Goal: Transaction & Acquisition: Purchase product/service

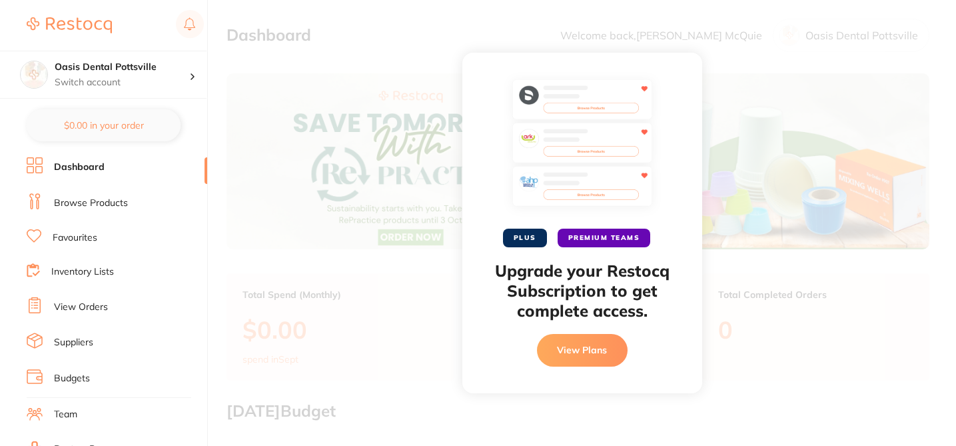
click at [102, 208] on link "Browse Products" at bounding box center [91, 202] width 74 height 13
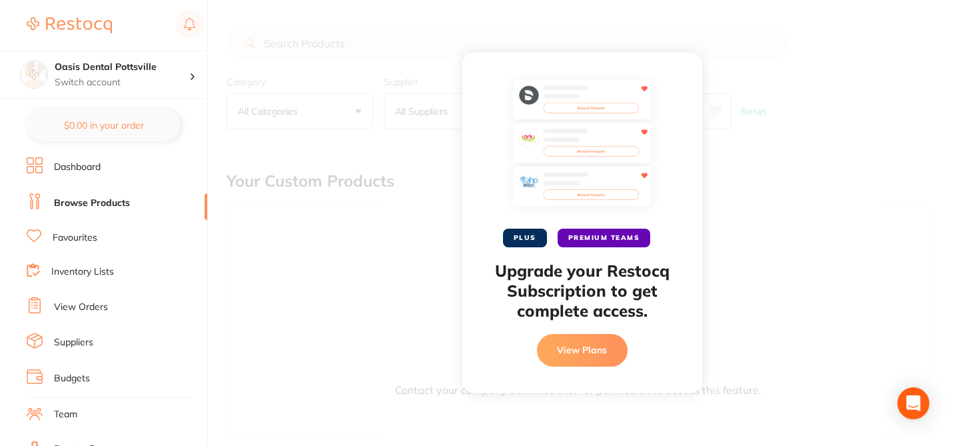
click at [348, 240] on div "PLUS PREMIUM TEAMS Upgrade your Restocq Subscription to get complete access. Vi…" at bounding box center [582, 223] width 748 height 446
click at [115, 200] on link "Browse Products" at bounding box center [92, 202] width 76 height 13
click at [328, 61] on div "PLUS PREMIUM TEAMS Upgrade your Restocq Subscription to get complete access. Vi…" at bounding box center [582, 223] width 748 height 446
click at [107, 200] on link "Browse Products" at bounding box center [92, 202] width 76 height 13
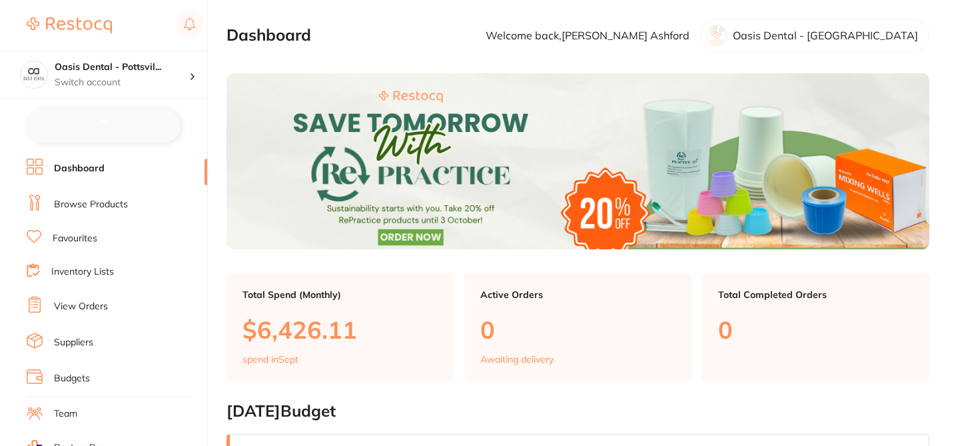
click at [115, 204] on link "Browse Products" at bounding box center [91, 204] width 74 height 13
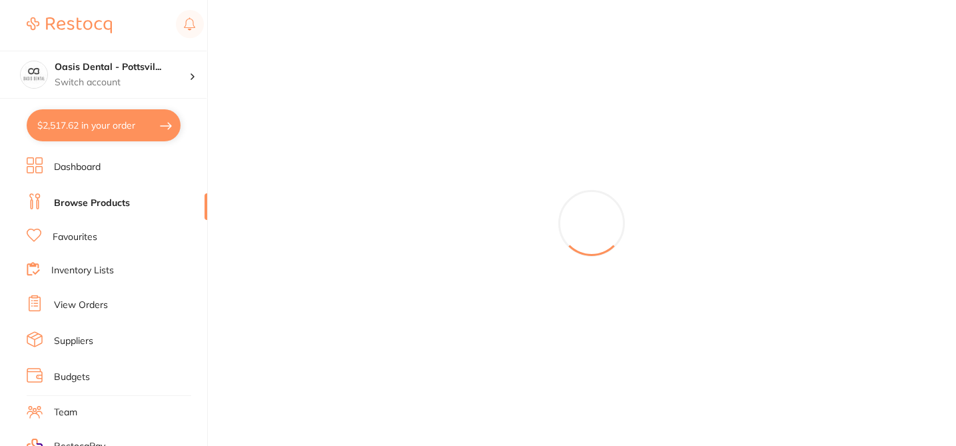
checkbox input "false"
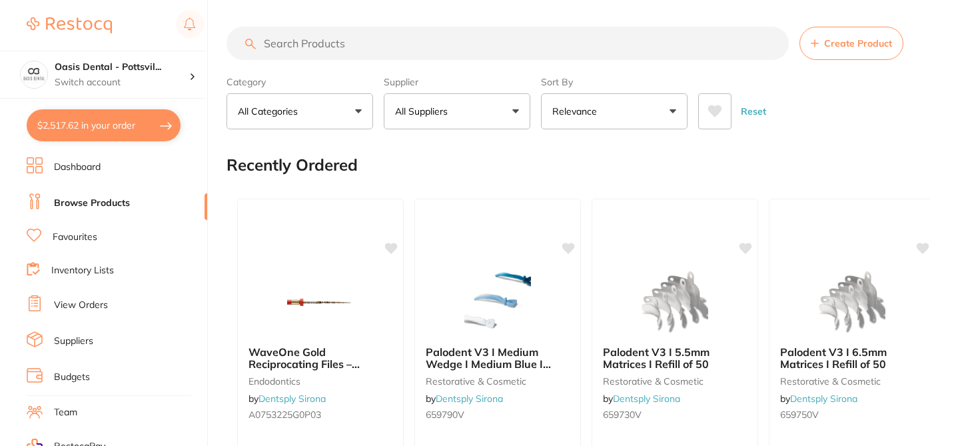
click at [111, 200] on link "Browse Products" at bounding box center [92, 202] width 76 height 13
click at [296, 43] on input "search" at bounding box center [507, 43] width 562 height 33
click at [444, 125] on button "All Suppliers" at bounding box center [457, 111] width 147 height 36
paste input "D10839314012X5"
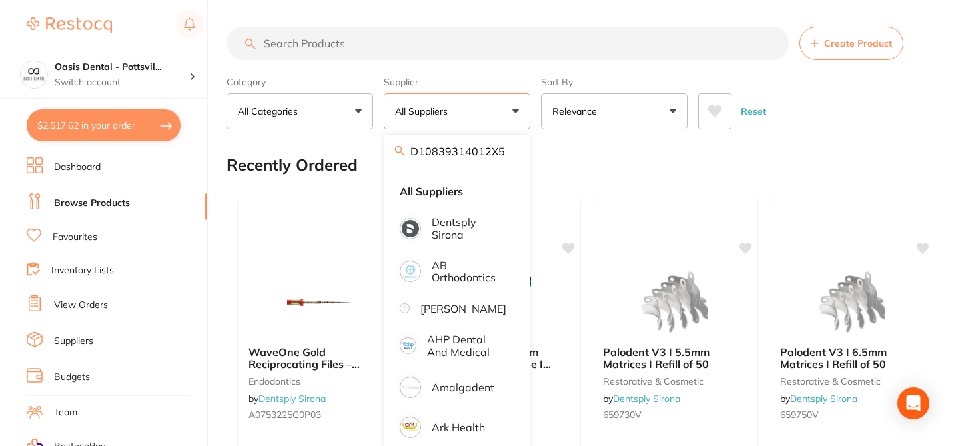
type input "D10839314012X5"
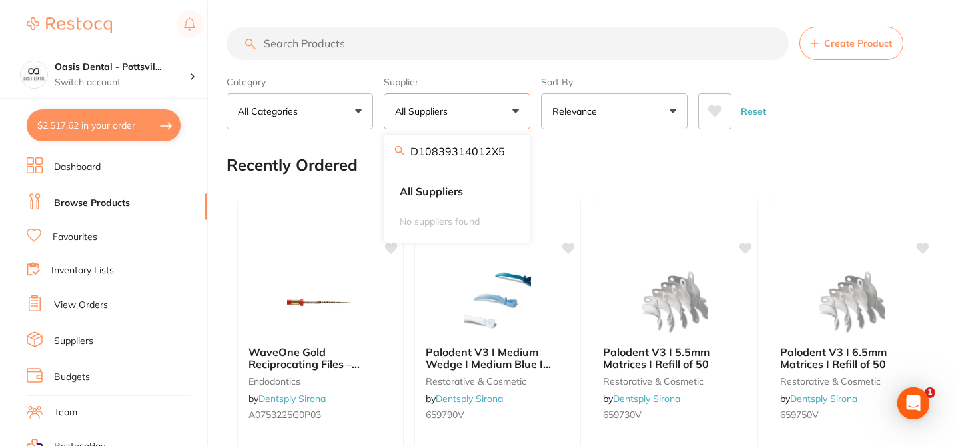
click at [509, 154] on input "D10839314012X5" at bounding box center [457, 151] width 147 height 33
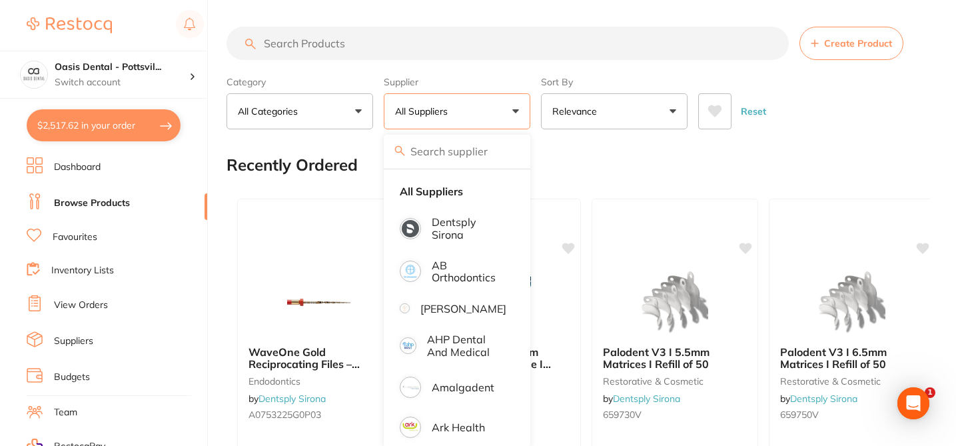
click at [310, 52] on input "search" at bounding box center [507, 43] width 562 height 33
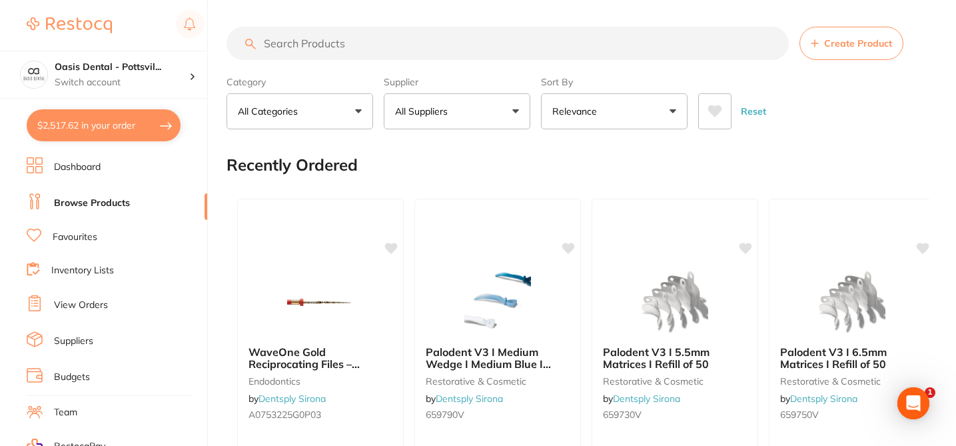
paste input "D10839314012X5"
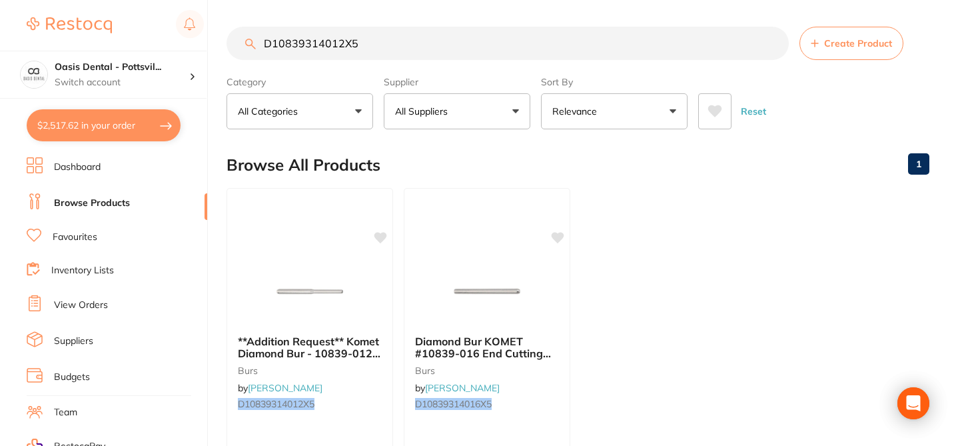
type input "D10839314012X5"
click at [379, 239] on icon at bounding box center [380, 237] width 13 height 11
click at [370, 291] on div at bounding box center [309, 289] width 166 height 67
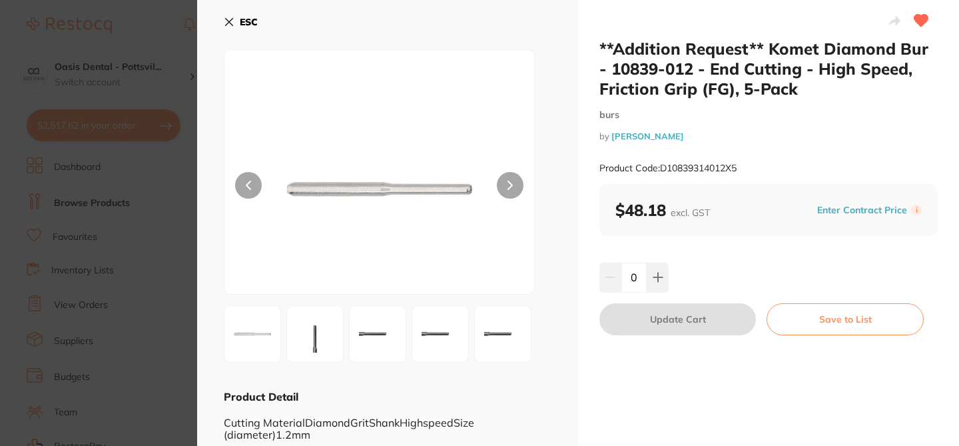
click at [228, 21] on icon at bounding box center [229, 22] width 7 height 7
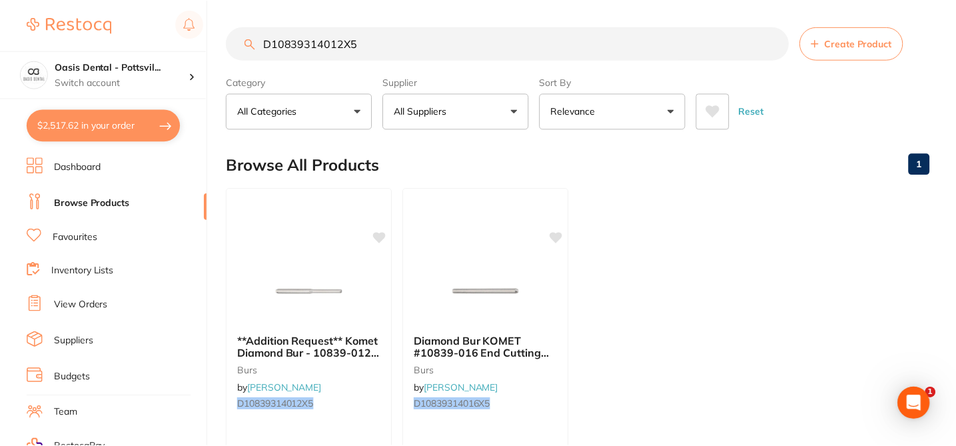
scroll to position [1, 0]
checkbox input "true"
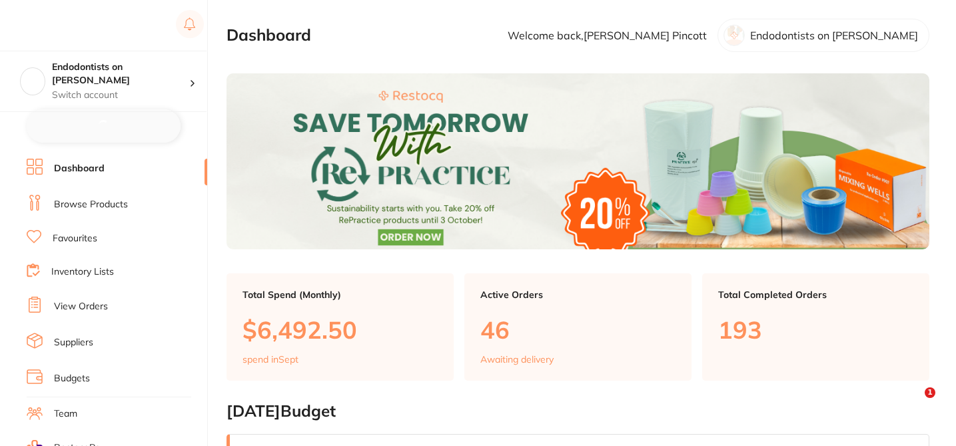
checkbox input "false"
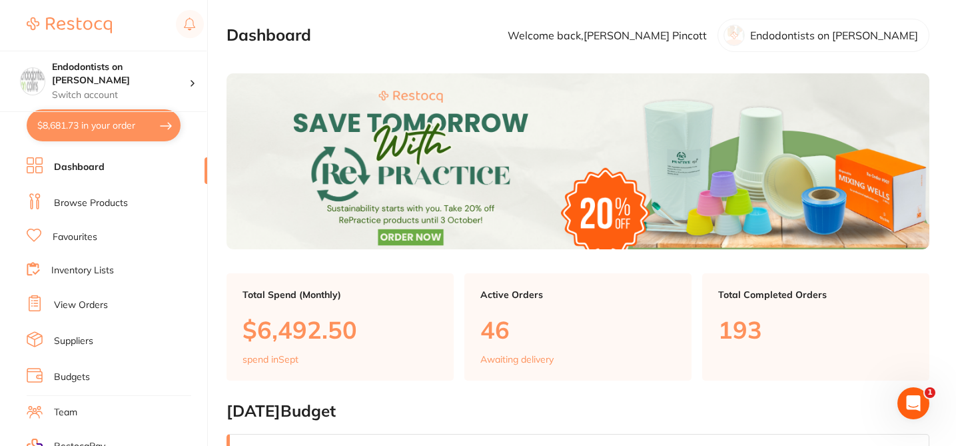
click at [111, 200] on link "Browse Products" at bounding box center [91, 202] width 74 height 13
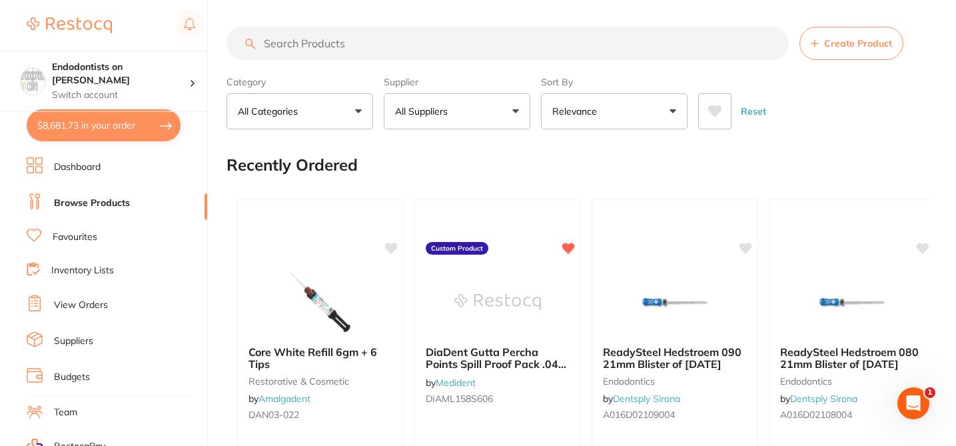
click at [339, 47] on input "search" at bounding box center [507, 43] width 562 height 33
click at [319, 44] on input "search" at bounding box center [507, 43] width 562 height 33
paste input "DAN03-012"
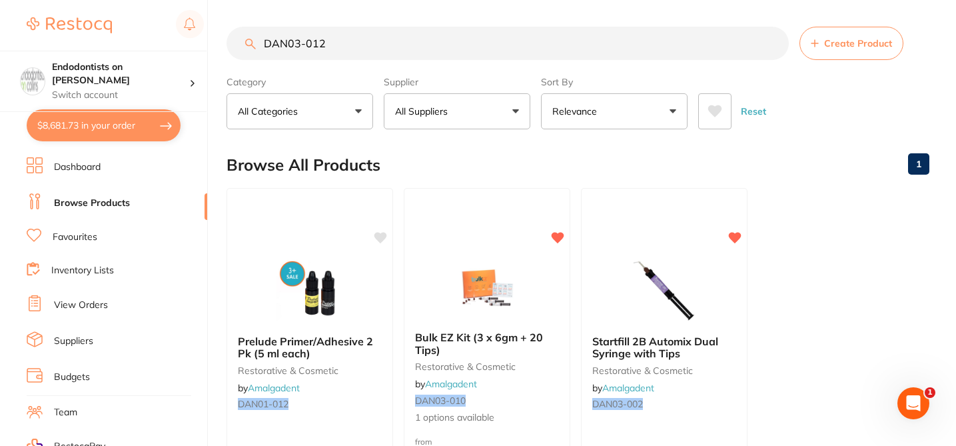
type input "DAN03-012"
click at [434, 162] on div "Browse All Products 1" at bounding box center [577, 165] width 703 height 45
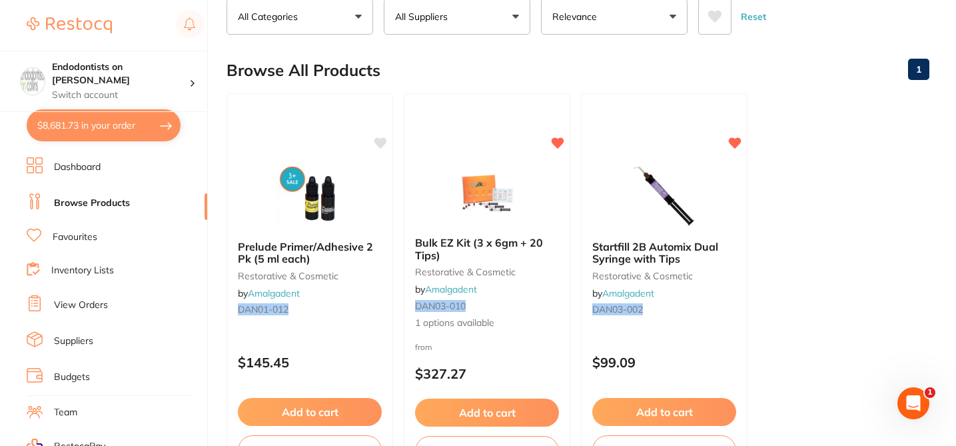
scroll to position [80, 0]
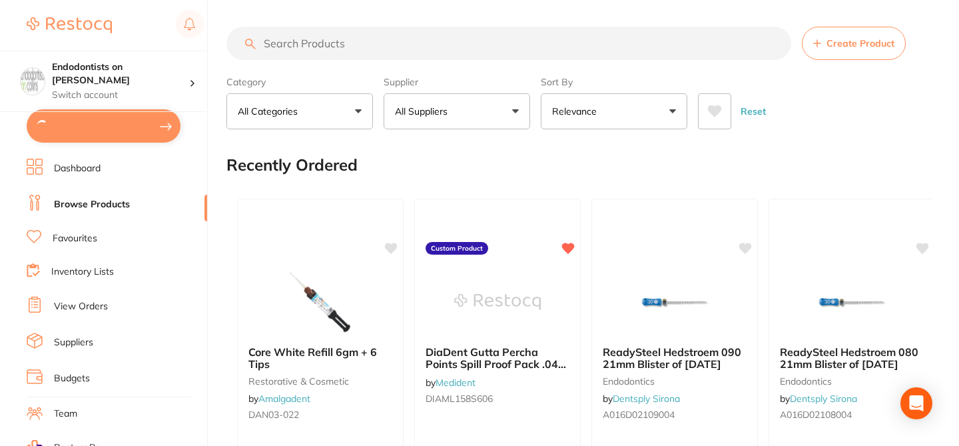
click at [376, 43] on input "search" at bounding box center [508, 43] width 565 height 33
paste input "DAN03-012"
click at [324, 35] on input "search" at bounding box center [507, 43] width 562 height 33
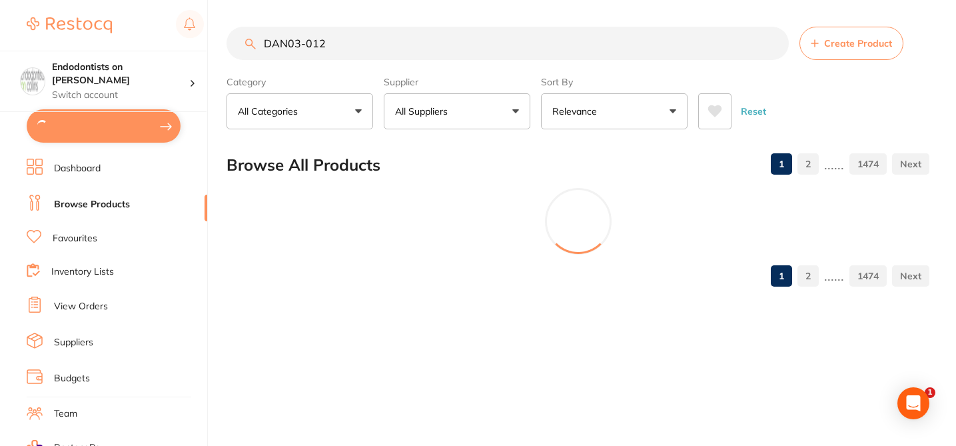
click at [285, 40] on input "DAN03-012" at bounding box center [507, 43] width 562 height 33
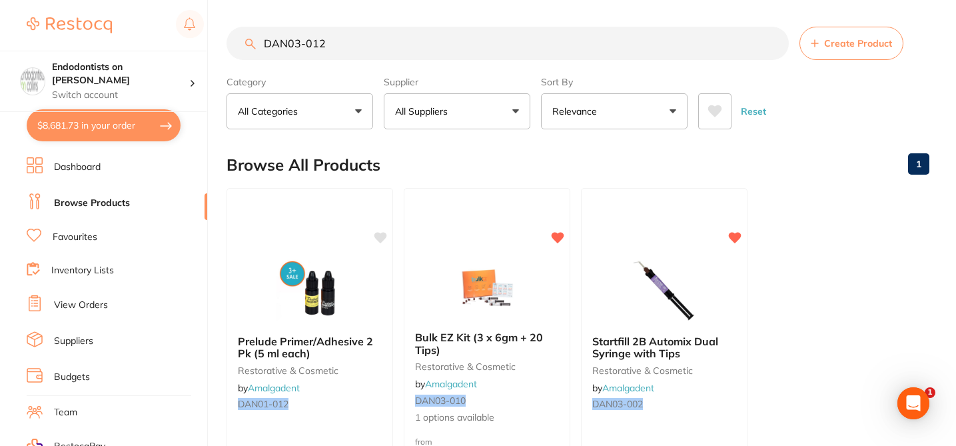
type input "DAN03-012"
click at [431, 144] on div "Browse All Products 1" at bounding box center [577, 165] width 703 height 45
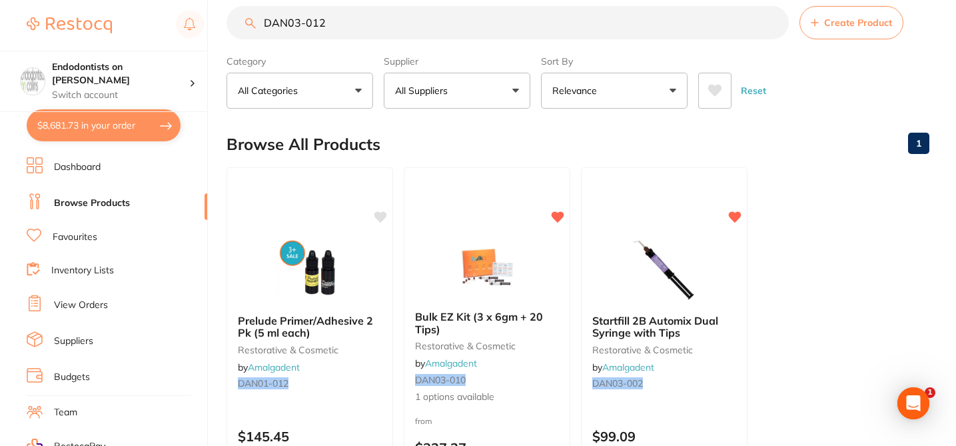
scroll to position [8, 0]
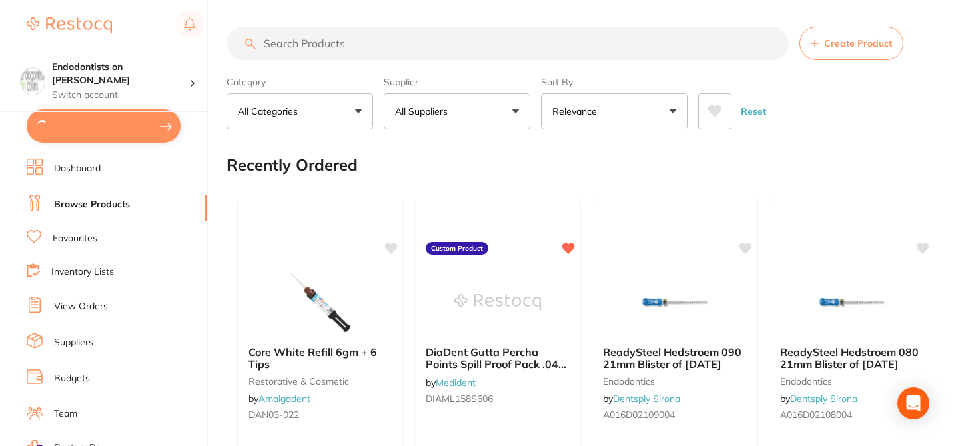
click at [277, 43] on input "search" at bounding box center [507, 43] width 562 height 33
paste input "DAN03-012"
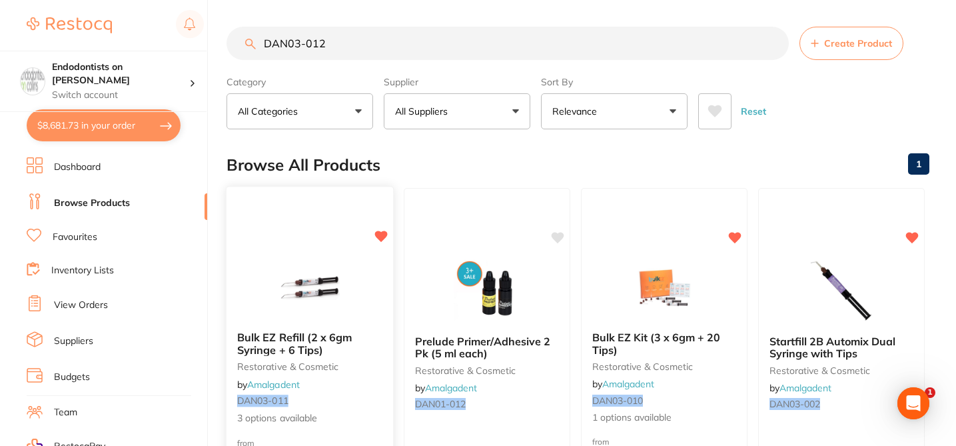
type input "DAN03-012"
click at [363, 357] on div "Bulk EZ Refill (2 x 6gm Syringe + 6 Tips) restorative & cosmetic by Amalgadent …" at bounding box center [309, 377] width 166 height 115
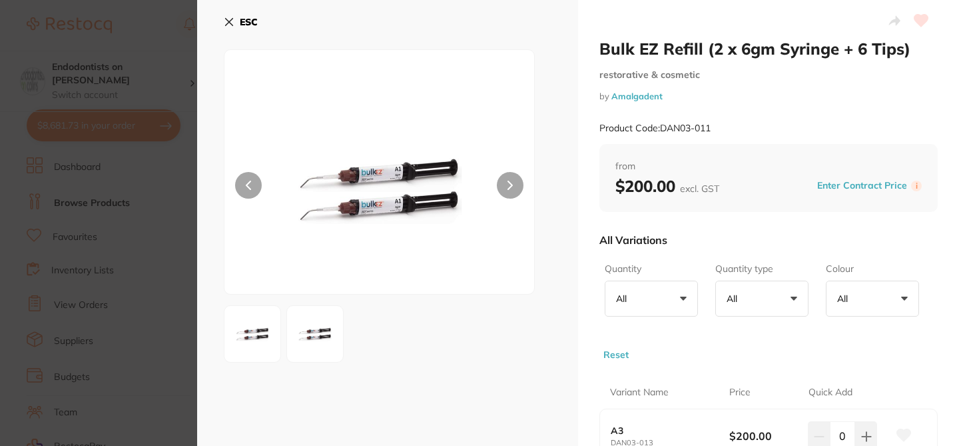
click at [542, 25] on div "ESC" at bounding box center [388, 30] width 328 height 39
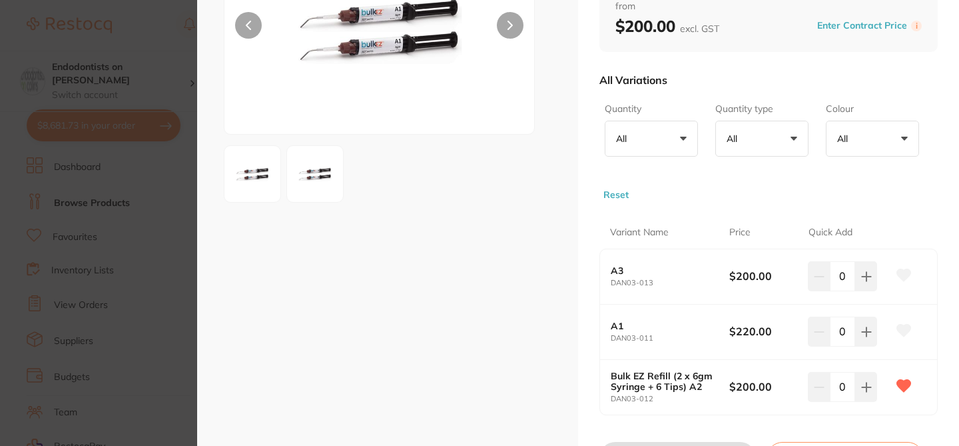
scroll to position [186, 0]
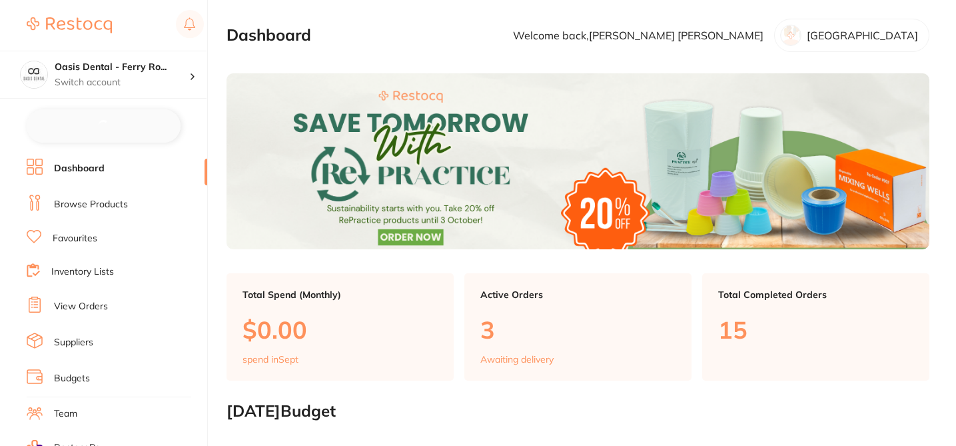
checkbox input "false"
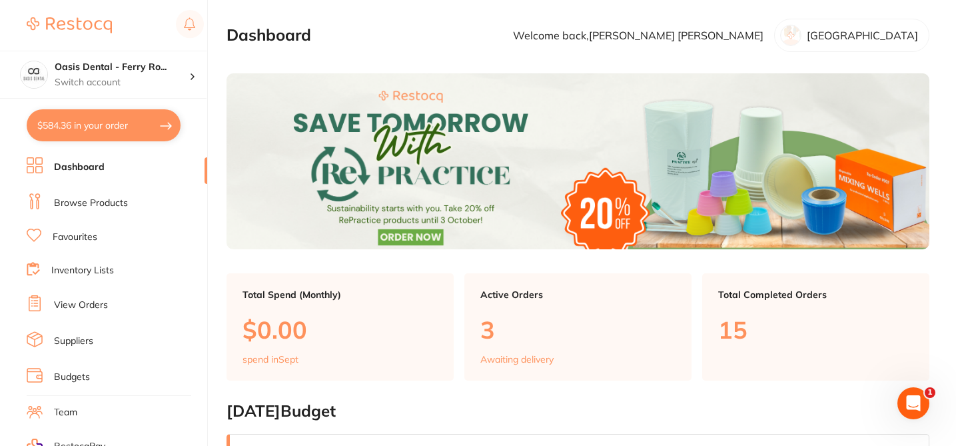
click at [121, 200] on link "Browse Products" at bounding box center [91, 202] width 74 height 13
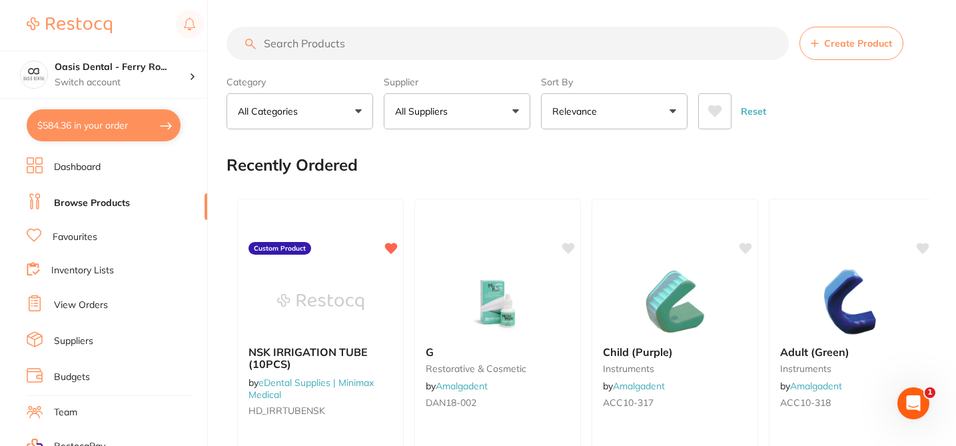
click at [503, 109] on button "All Suppliers" at bounding box center [457, 111] width 147 height 36
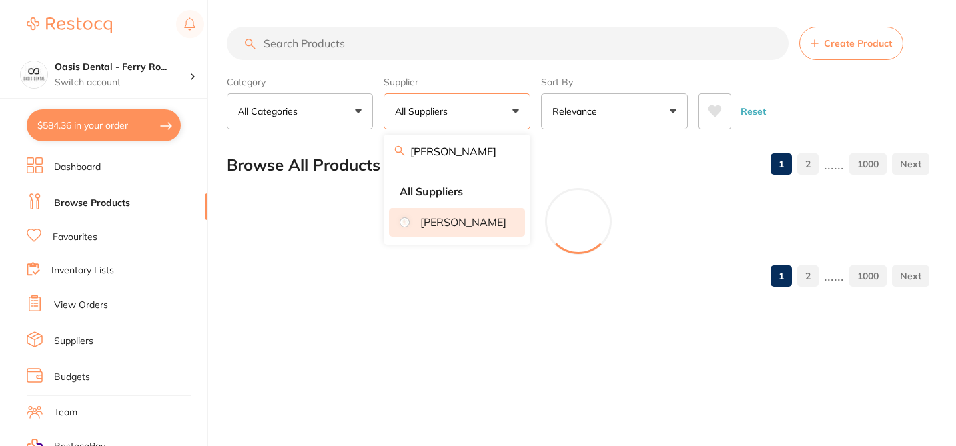
type input "[PERSON_NAME]"
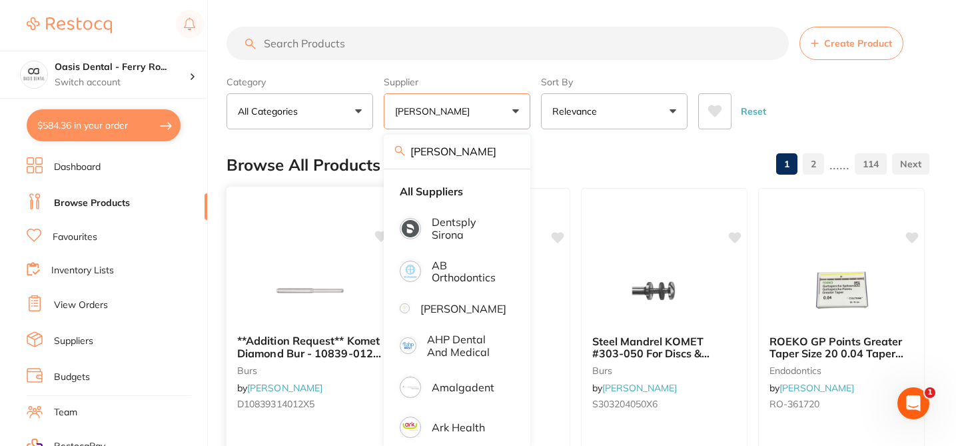
click at [378, 236] on icon at bounding box center [381, 235] width 13 height 11
click at [272, 250] on div "**Addition Request** Komet Diamond Bur - 10839-012 - End Cutting - High Speed, …" at bounding box center [310, 379] width 168 height 387
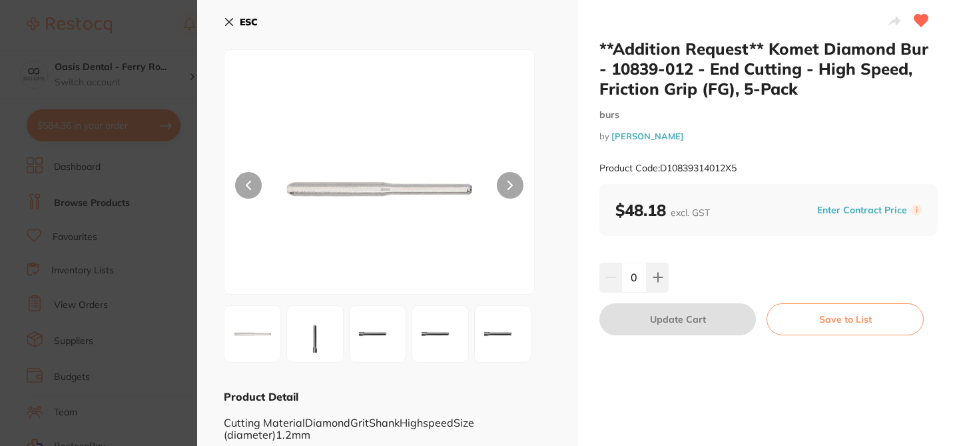
checkbox input "true"
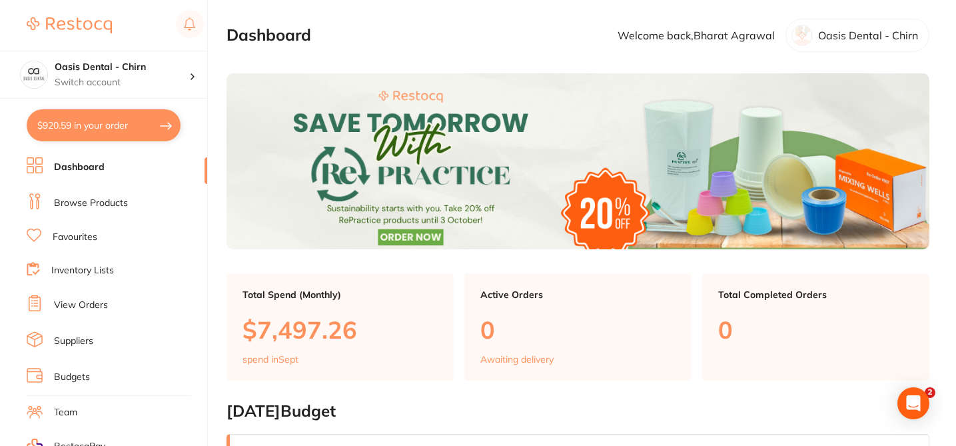
checkbox input "false"
click at [110, 203] on link "Browse Products" at bounding box center [91, 202] width 74 height 13
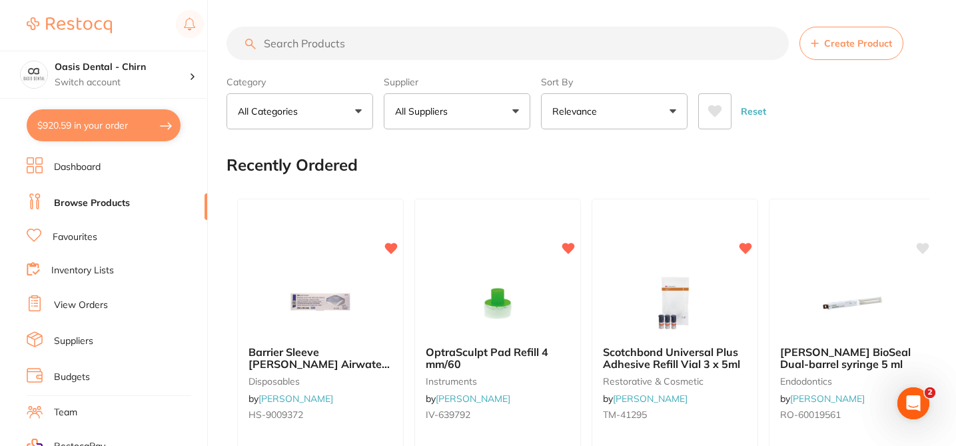
click at [448, 109] on p "All Suppliers" at bounding box center [424, 111] width 58 height 13
type input "henry schein"
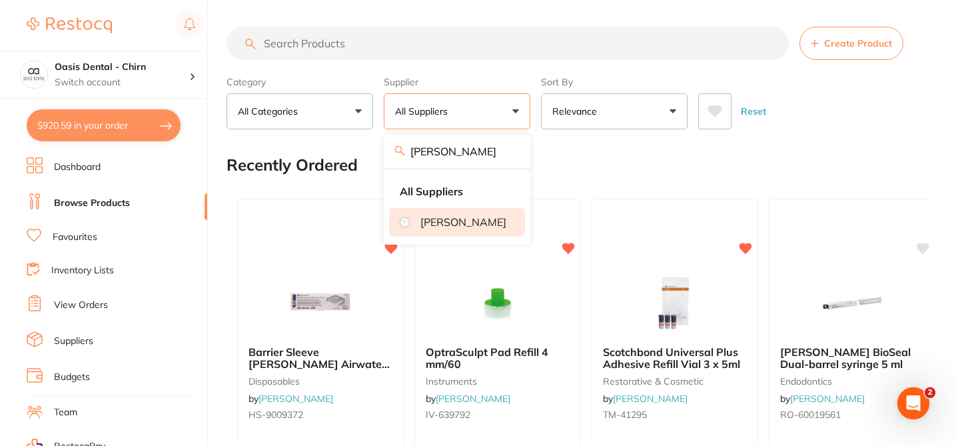
click at [495, 216] on p "[PERSON_NAME]" at bounding box center [463, 222] width 86 height 12
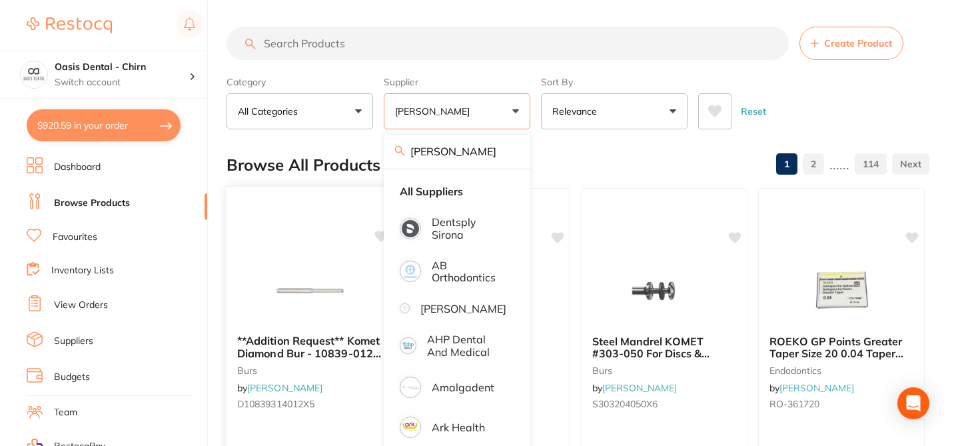
click at [344, 252] on div "**Addition Request** Komet Diamond Bur - 10839-012 - End Cutting - High Speed, …" at bounding box center [310, 379] width 168 height 387
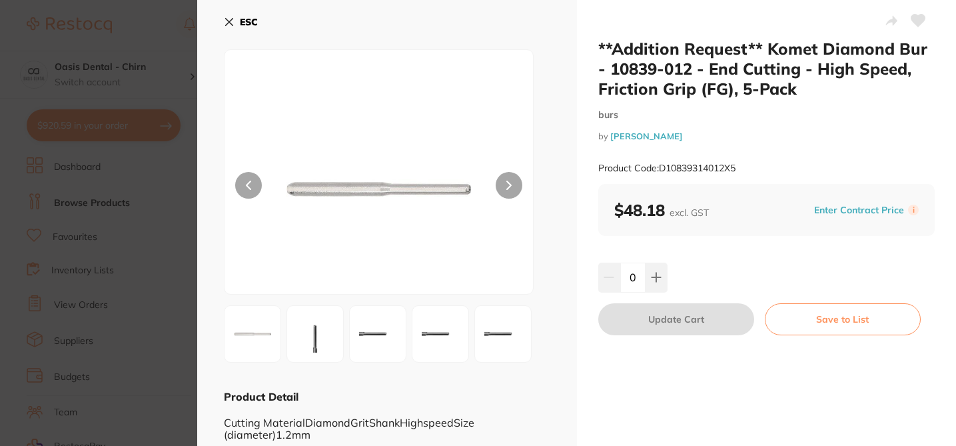
click at [921, 21] on icon at bounding box center [917, 20] width 15 height 13
checkbox input "true"
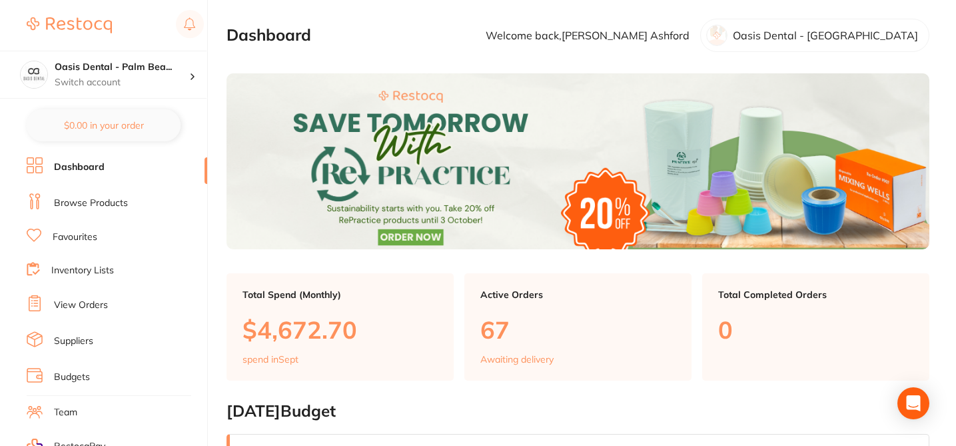
click at [131, 200] on li "Browse Products" at bounding box center [117, 203] width 180 height 20
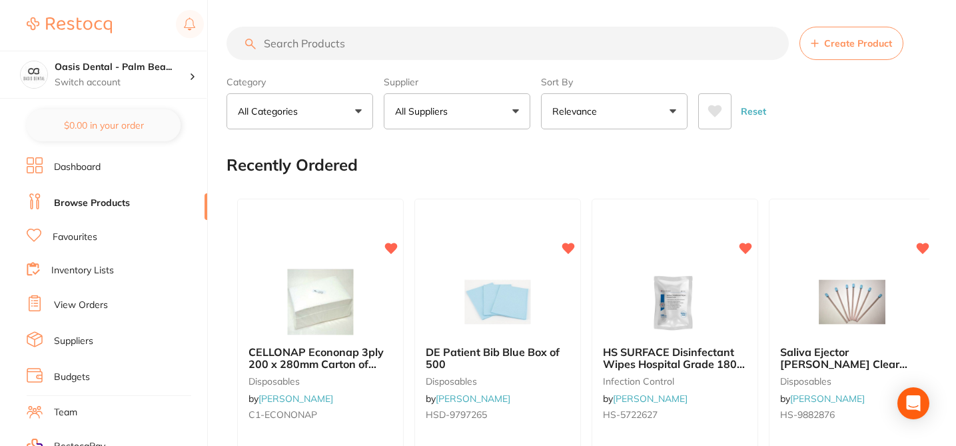
click at [497, 120] on button "All Suppliers" at bounding box center [457, 111] width 147 height 36
type input "[PERSON_NAME]"
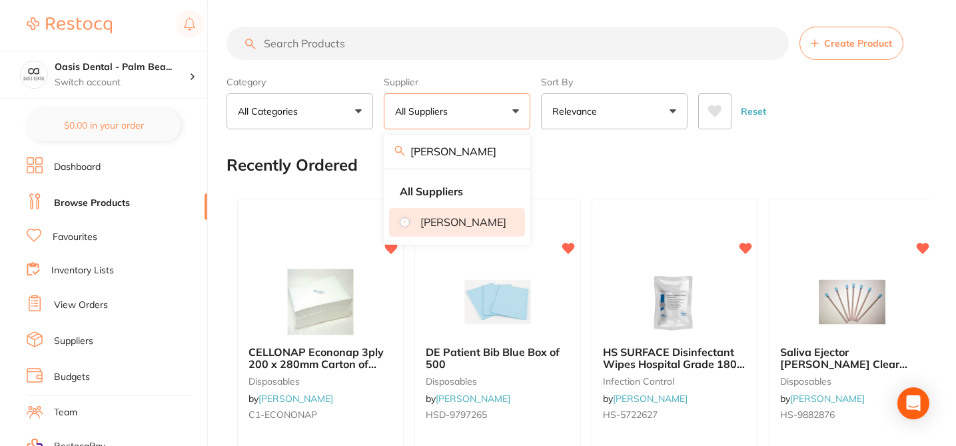
click at [474, 226] on p "[PERSON_NAME]" at bounding box center [463, 222] width 86 height 12
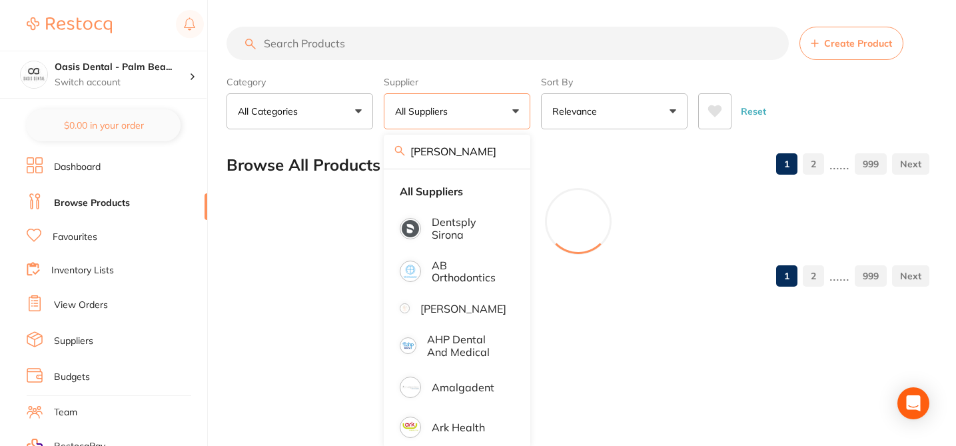
click at [604, 166] on div "Browse All Products 1 2 ...... 999" at bounding box center [577, 165] width 703 height 45
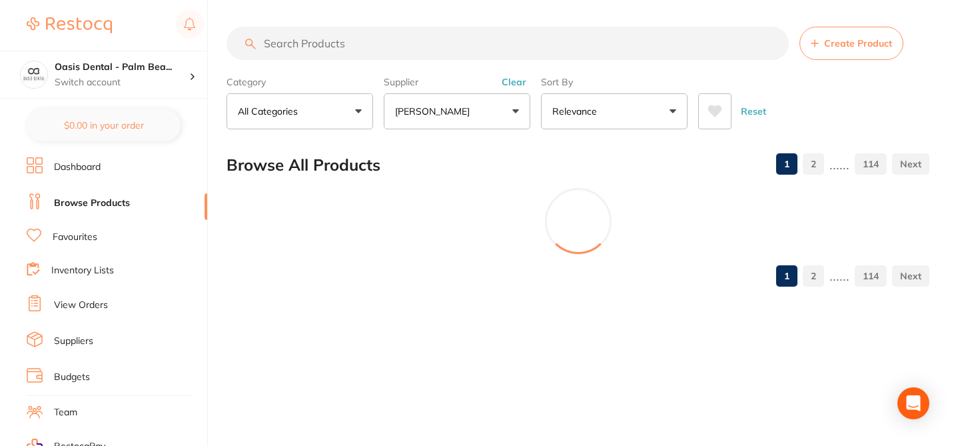
click at [382, 236] on div at bounding box center [577, 221] width 703 height 67
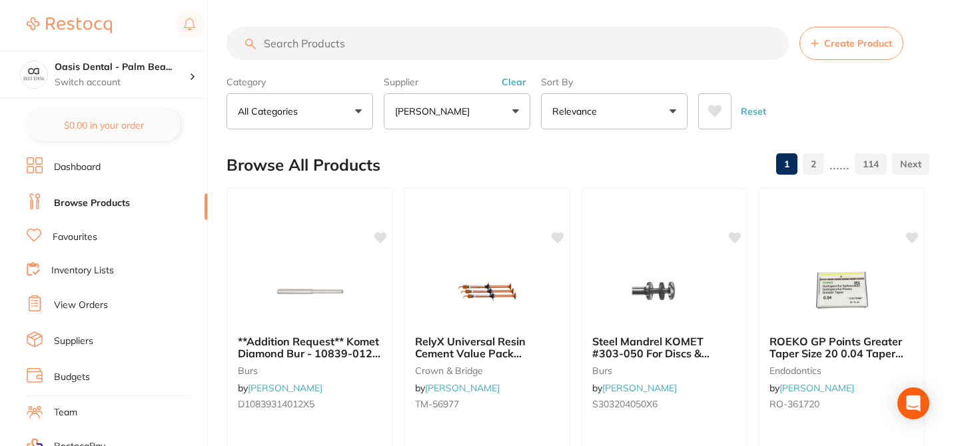
click at [361, 296] on div at bounding box center [309, 289] width 166 height 67
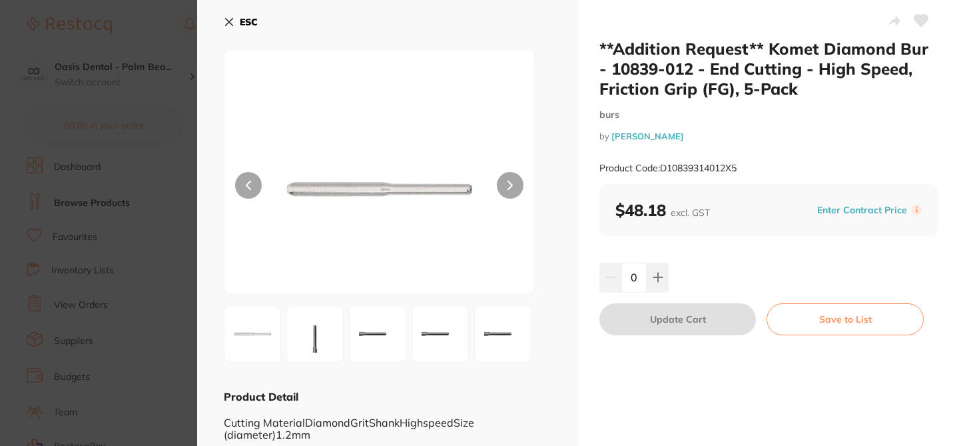
click at [914, 23] on icon at bounding box center [921, 21] width 14 height 12
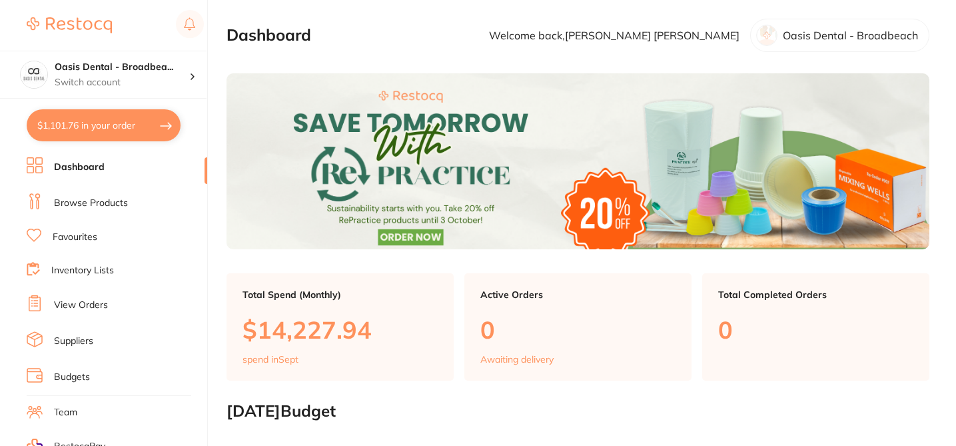
checkbox input "false"
click at [109, 202] on link "Browse Products" at bounding box center [91, 202] width 74 height 13
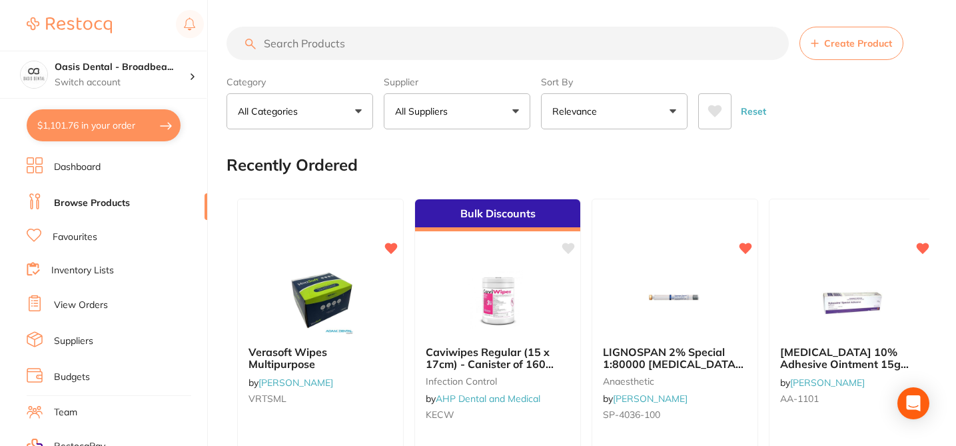
click at [436, 111] on p "All Suppliers" at bounding box center [424, 111] width 58 height 13
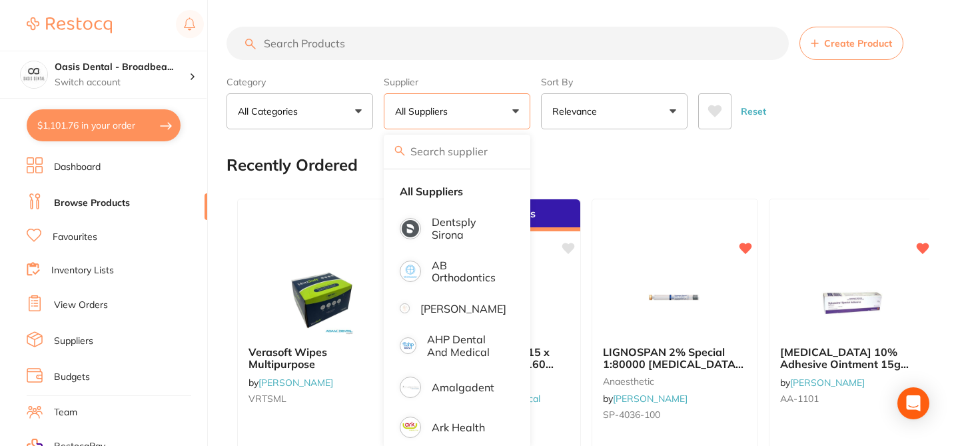
click at [426, 147] on input "search" at bounding box center [457, 151] width 147 height 33
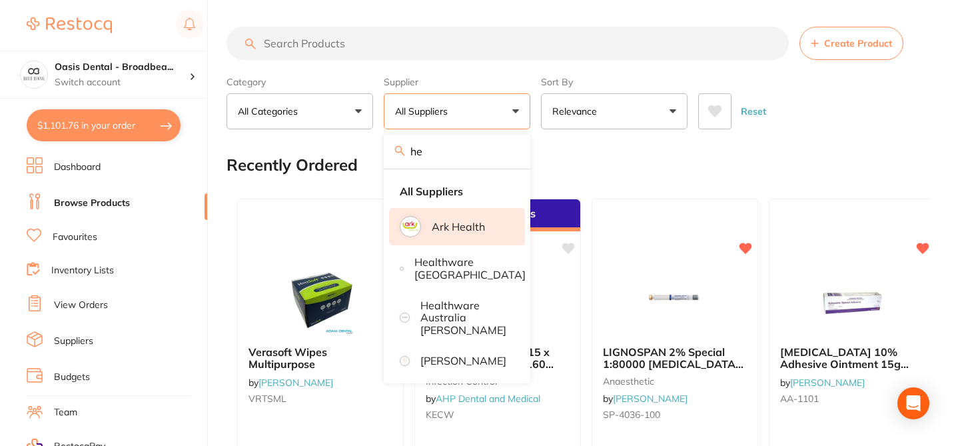
type input "[PERSON_NAME]"
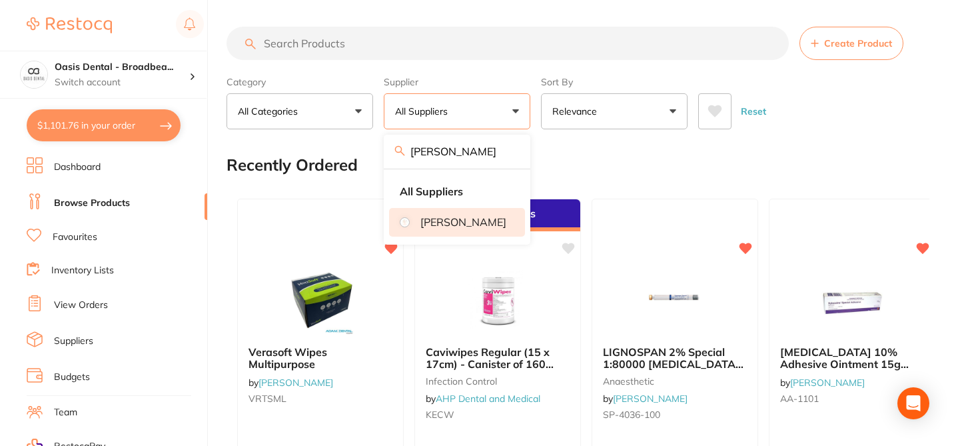
click at [455, 228] on p "[PERSON_NAME]" at bounding box center [463, 222] width 86 height 12
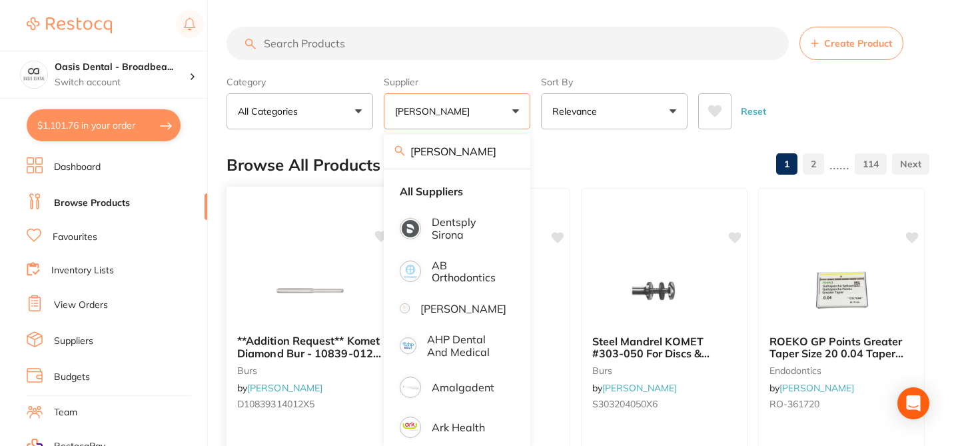
click at [359, 272] on div at bounding box center [309, 289] width 166 height 67
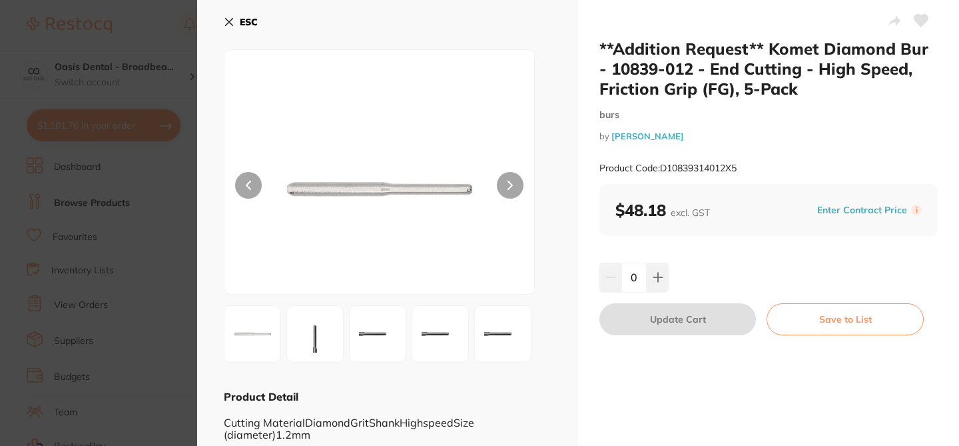
click at [918, 19] on icon at bounding box center [921, 21] width 14 height 12
checkbox input "true"
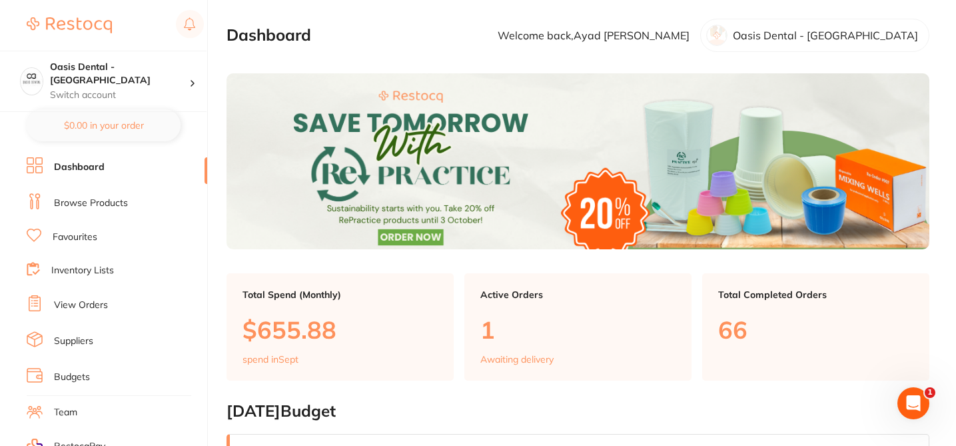
click at [95, 209] on li "Browse Products" at bounding box center [117, 203] width 180 height 20
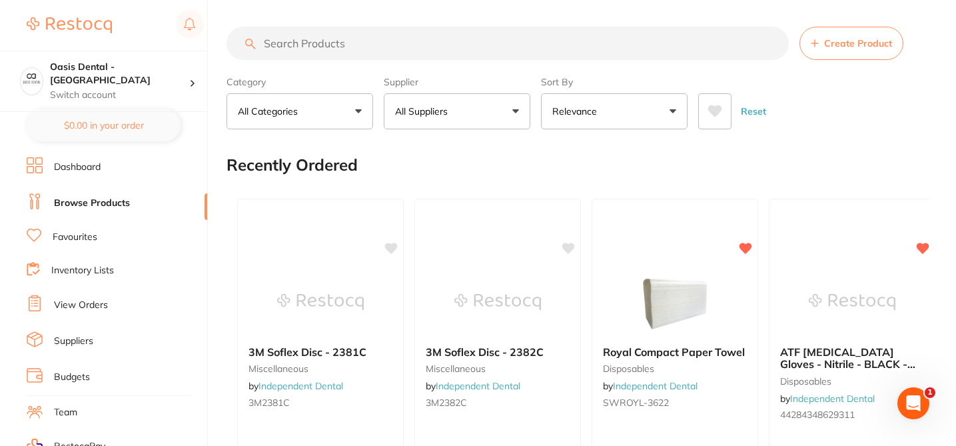
click at [517, 114] on button "All Suppliers" at bounding box center [457, 111] width 147 height 36
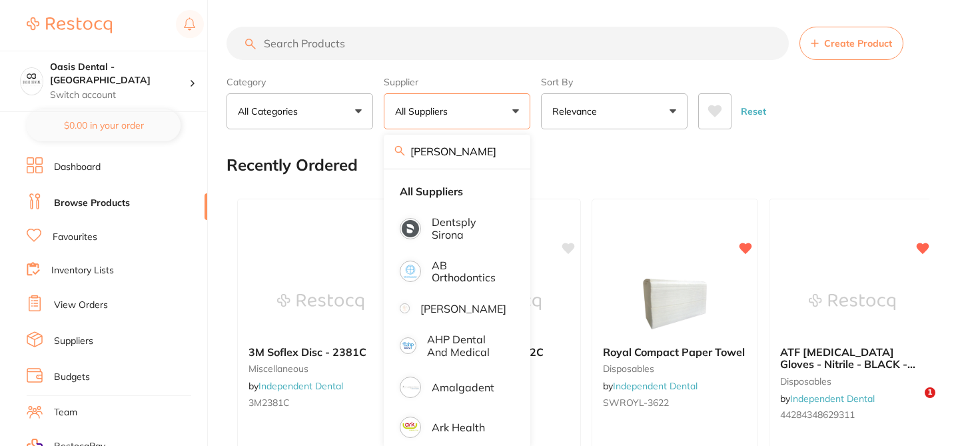
click at [485, 150] on input "[PERSON_NAME]" at bounding box center [457, 151] width 147 height 33
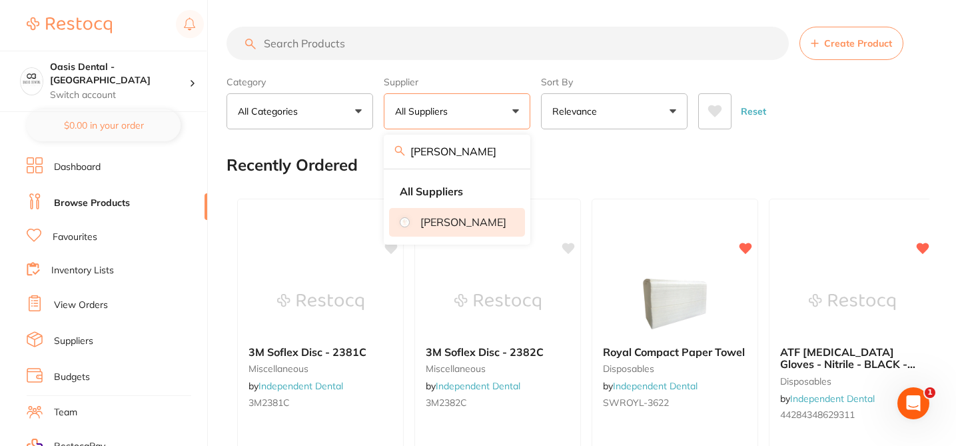
type input "[PERSON_NAME]"
click at [452, 228] on p "[PERSON_NAME]" at bounding box center [463, 222] width 86 height 12
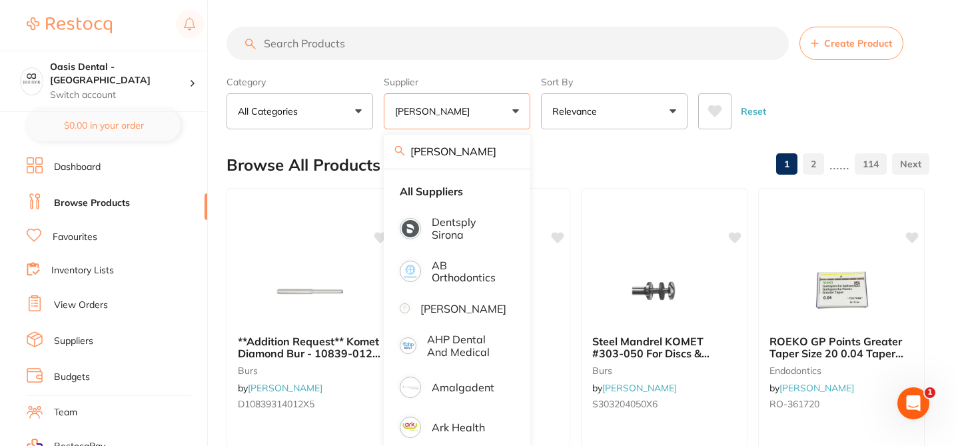
click at [570, 175] on div "Browse All Products 1 2 ...... 114" at bounding box center [577, 165] width 703 height 45
click at [346, 264] on img at bounding box center [309, 291] width 87 height 67
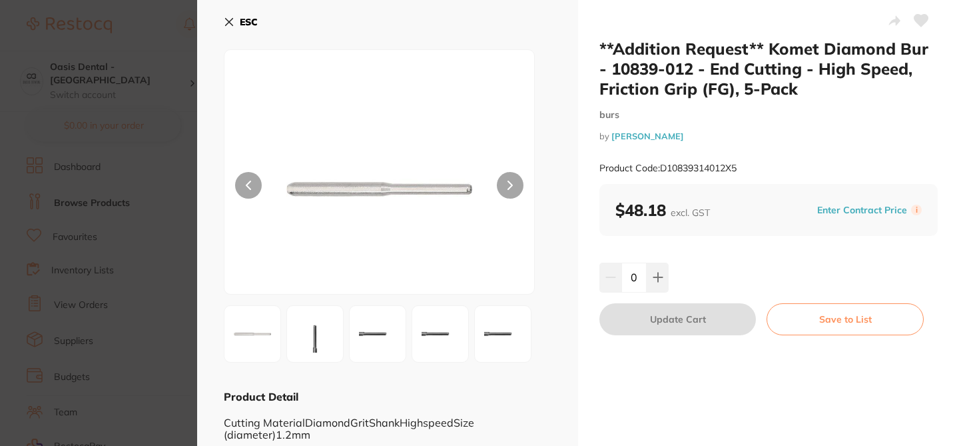
click at [916, 19] on icon at bounding box center [921, 21] width 14 height 12
click at [231, 17] on icon at bounding box center [229, 22] width 11 height 11
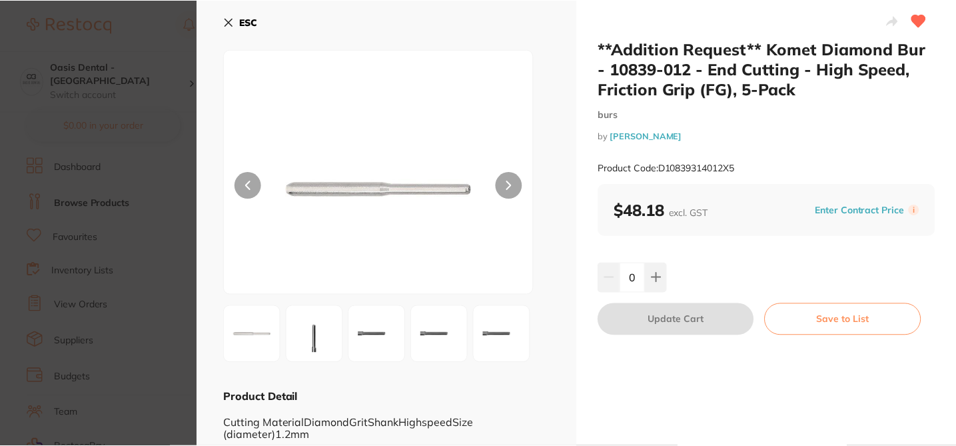
scroll to position [1, 0]
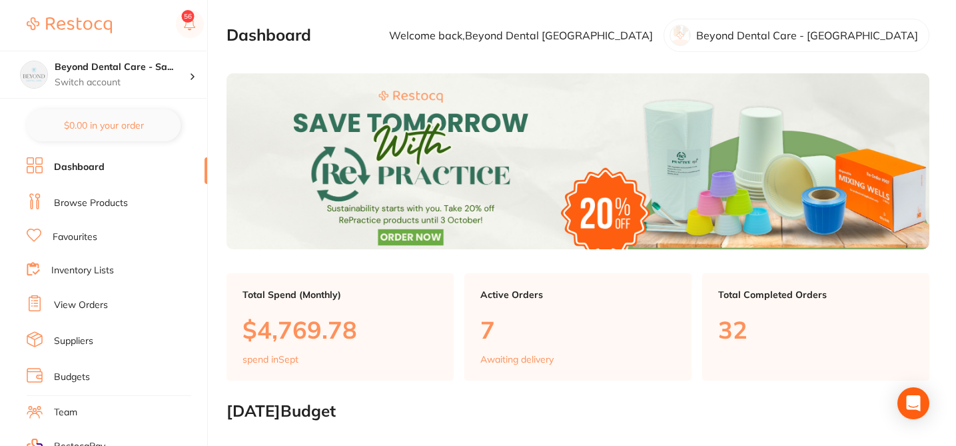
click at [127, 199] on li "Browse Products" at bounding box center [117, 203] width 180 height 20
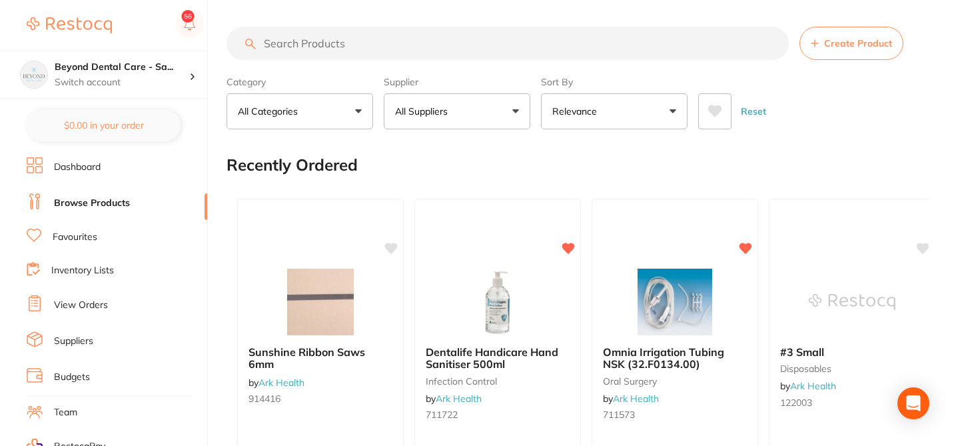
click at [444, 114] on p "All Suppliers" at bounding box center [424, 111] width 58 height 13
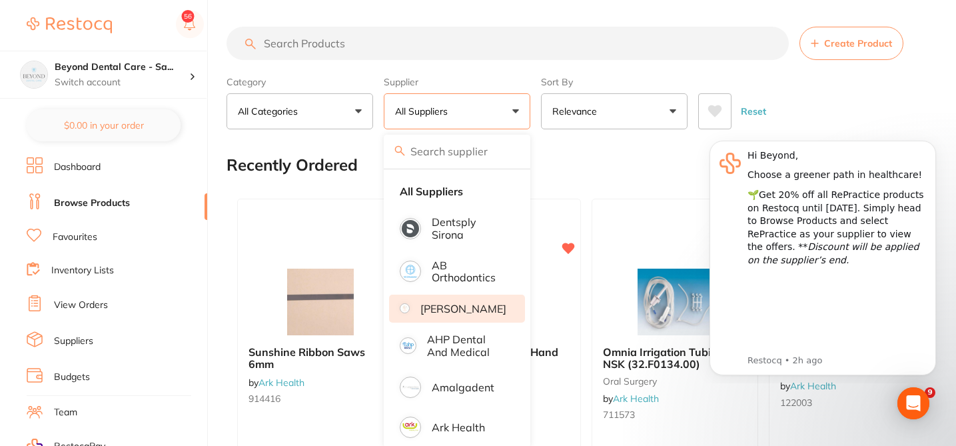
click at [464, 308] on p "[PERSON_NAME]" at bounding box center [463, 308] width 86 height 12
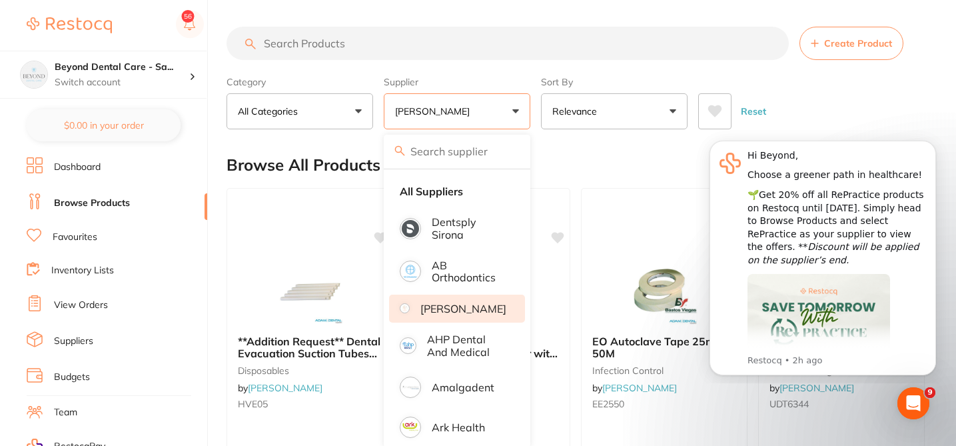
click at [318, 39] on input "search" at bounding box center [507, 43] width 562 height 33
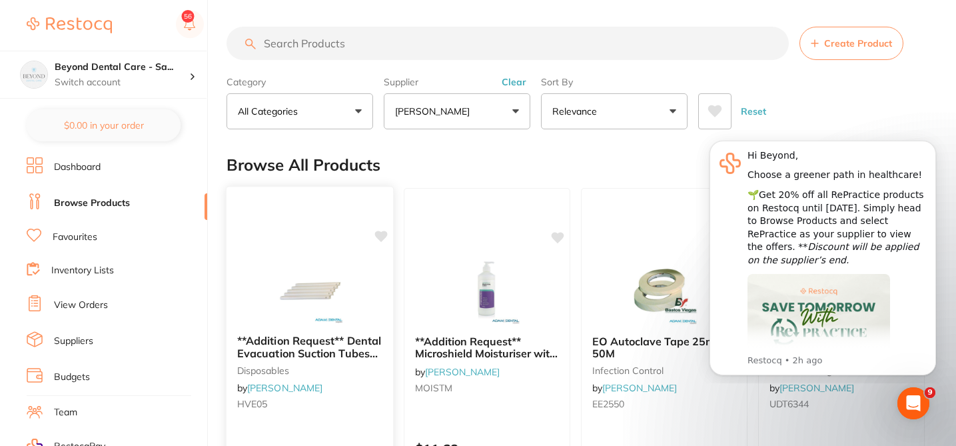
click at [380, 238] on icon at bounding box center [381, 235] width 13 height 11
click at [559, 239] on icon at bounding box center [558, 235] width 13 height 11
click at [378, 260] on div at bounding box center [309, 289] width 166 height 67
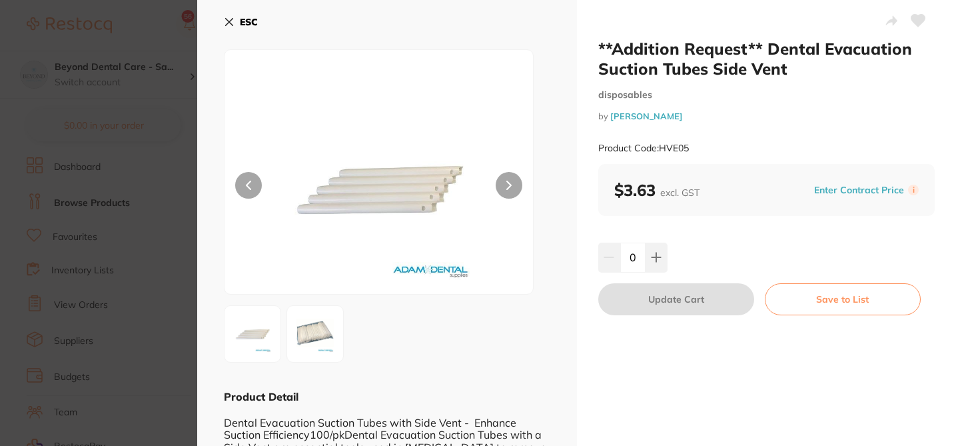
click at [918, 22] on icon at bounding box center [918, 21] width 14 height 12
click at [161, 39] on section "**Addition Request** Dental Evacuation Suction Tubes Side Vent disposables by A…" at bounding box center [478, 223] width 956 height 446
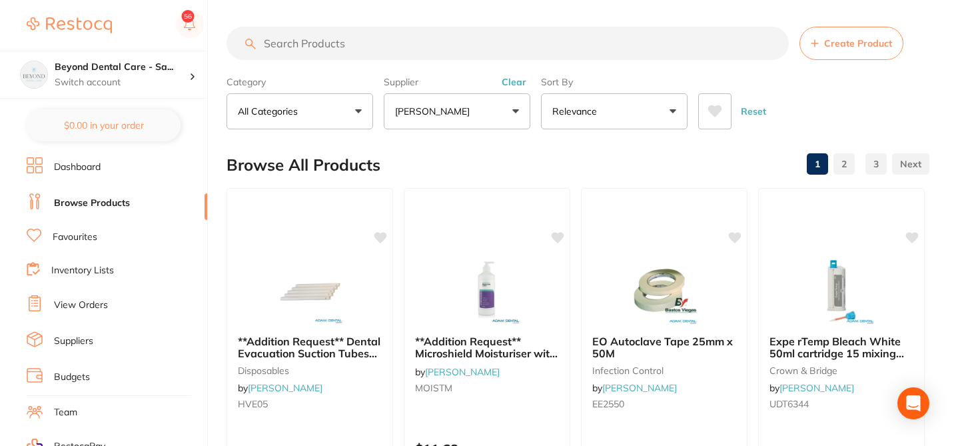
scroll to position [1, 0]
click at [486, 230] on div "**Addition Request** Microshield Moisturiser with Pump 500ml by Adam Dental MOI…" at bounding box center [487, 377] width 168 height 387
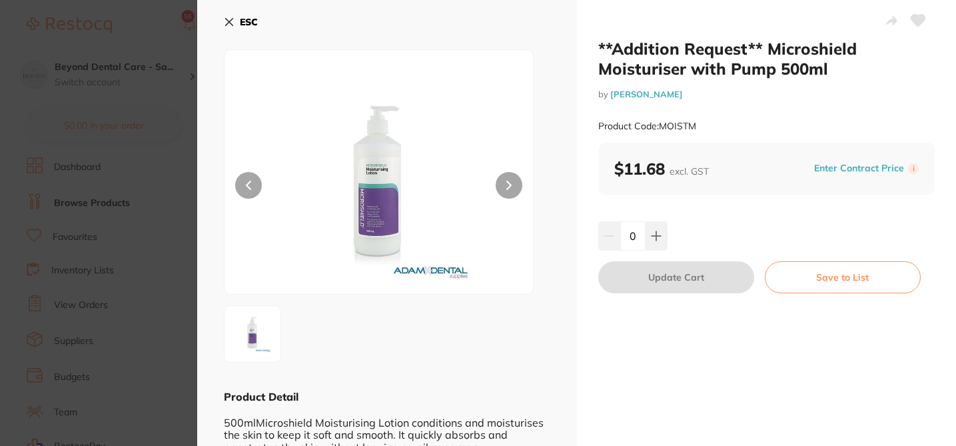
click at [918, 21] on icon at bounding box center [918, 21] width 14 height 12
click at [137, 49] on section "**Addition Request** Microshield Moisturiser with Pump 500ml by [PERSON_NAME] D…" at bounding box center [478, 223] width 956 height 446
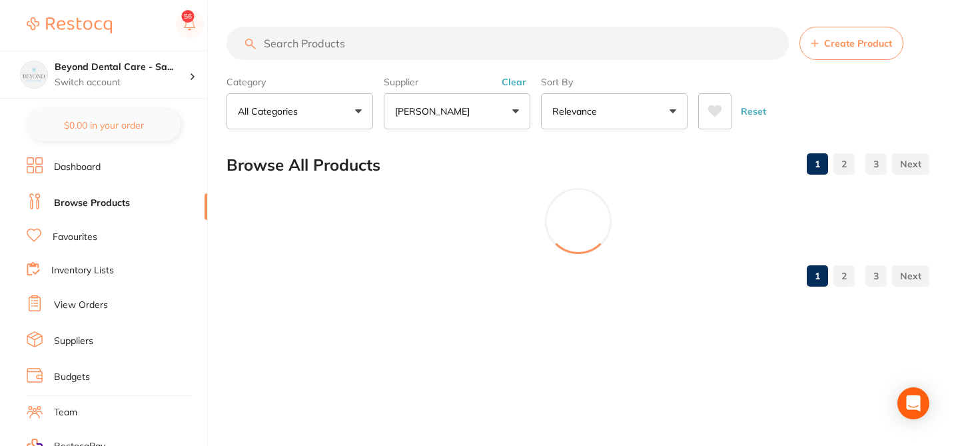
scroll to position [1, 0]
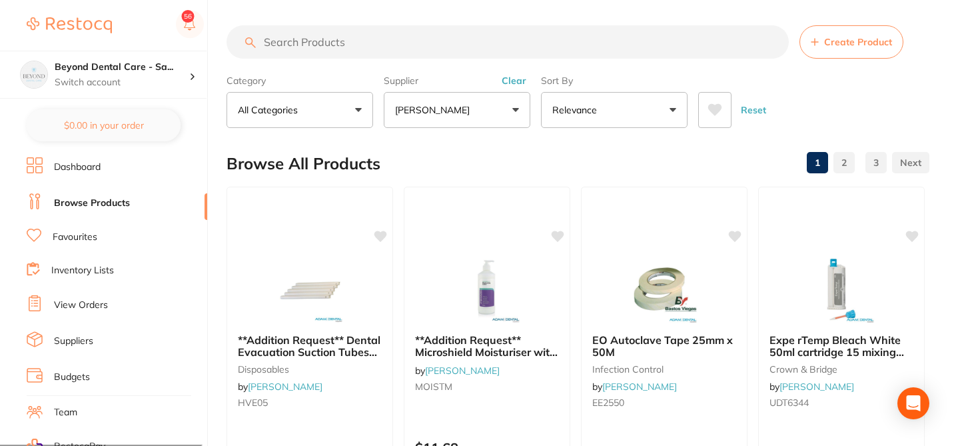
click at [324, 42] on input "search" at bounding box center [507, 41] width 562 height 33
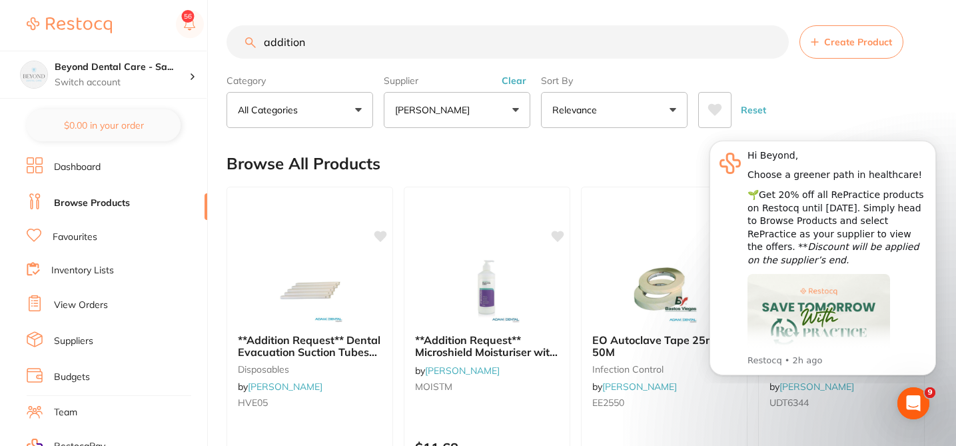
scroll to position [0, 0]
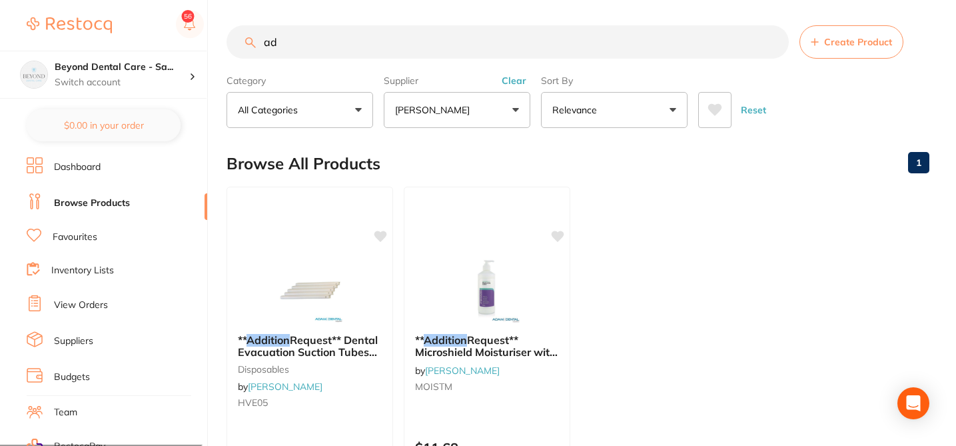
type input "a"
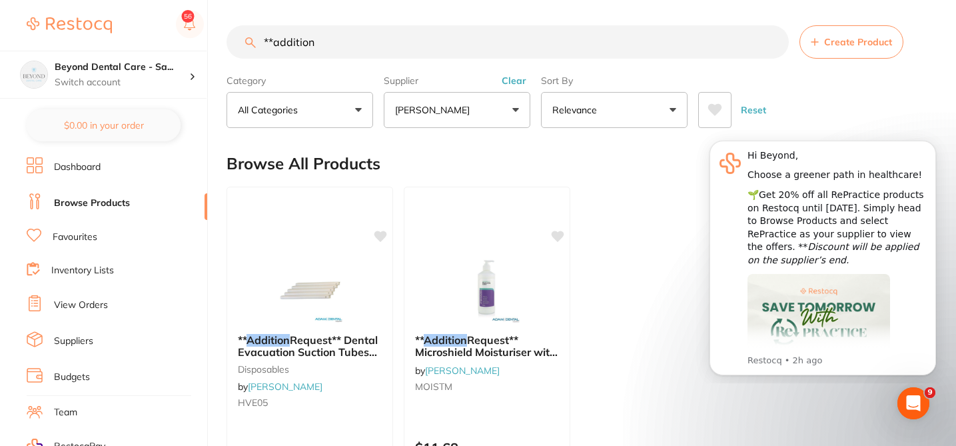
type input "**addition"
click at [610, 192] on ul "** Addition Request** Dental Evacuation Suction Tubes Side Vent disposables by …" at bounding box center [577, 377] width 703 height 383
click at [342, 398] on small "HVE05" at bounding box center [309, 403] width 145 height 11
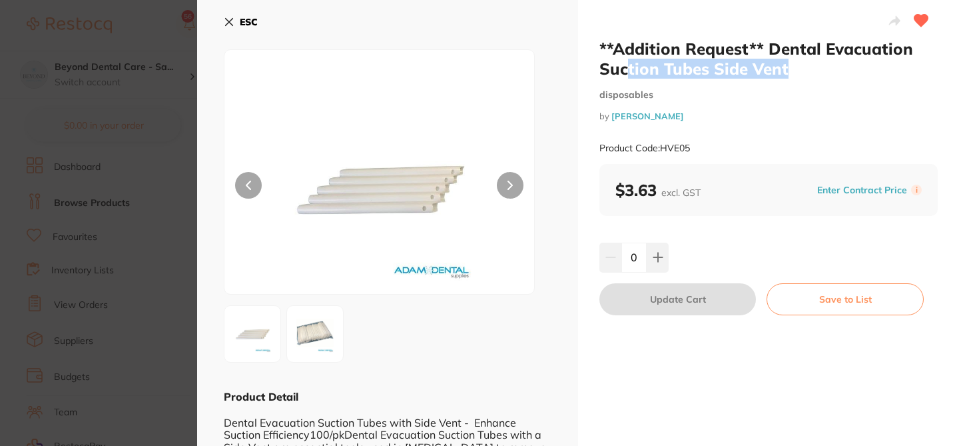
drag, startPoint x: 786, startPoint y: 71, endPoint x: 629, endPoint y: 73, distance: 157.2
click at [629, 73] on h2 "**Addition Request** Dental Evacuation Suction Tubes Side Vent" at bounding box center [768, 59] width 338 height 40
click at [228, 21] on icon at bounding box center [229, 22] width 7 height 7
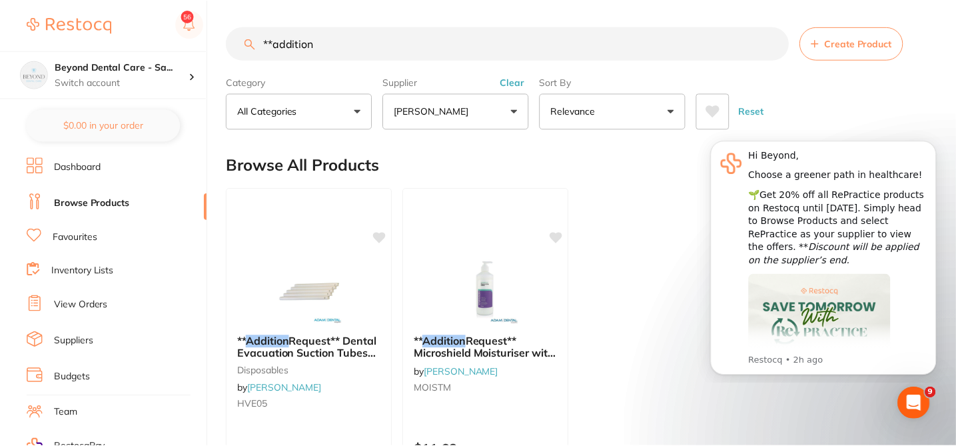
scroll to position [1, 0]
click at [519, 415] on div "** Addition Request** Microshield Moisturiser with Pump 500ml by Adam Dental MO…" at bounding box center [487, 377] width 168 height 387
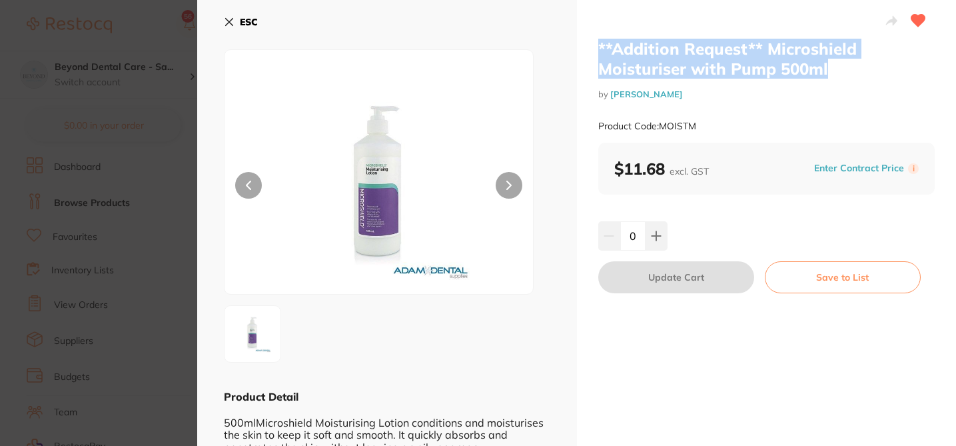
drag, startPoint x: 834, startPoint y: 69, endPoint x: 585, endPoint y: 53, distance: 249.6
click at [585, 53] on div "**Addition Request** Microshield Moisturiser with Pump 500ml by Adam Dental Pro…" at bounding box center [767, 244] width 380 height 488
copy h2 "**Addition Request** Microshield Moisturiser with Pump 500ml"
click at [230, 17] on icon at bounding box center [229, 22] width 11 height 11
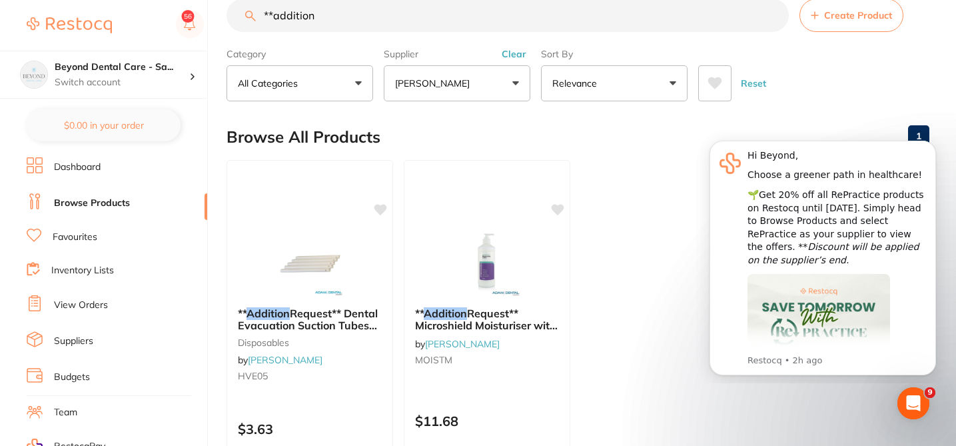
scroll to position [55, 0]
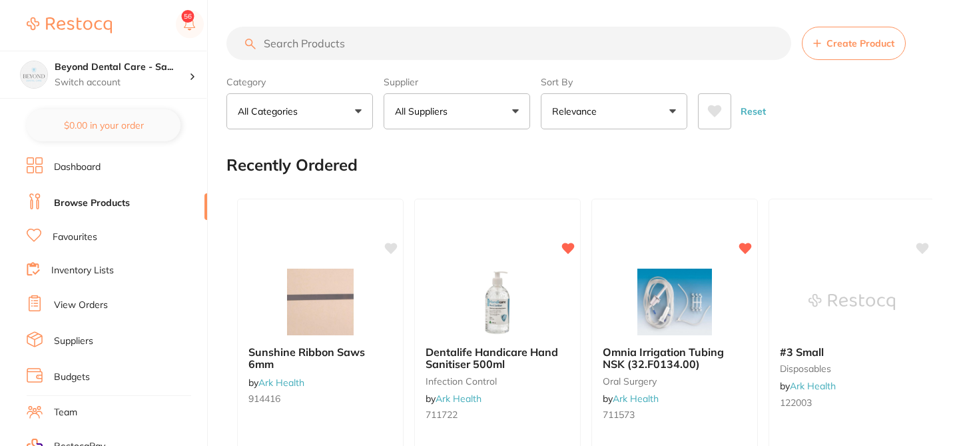
click at [362, 44] on input "search" at bounding box center [508, 43] width 565 height 33
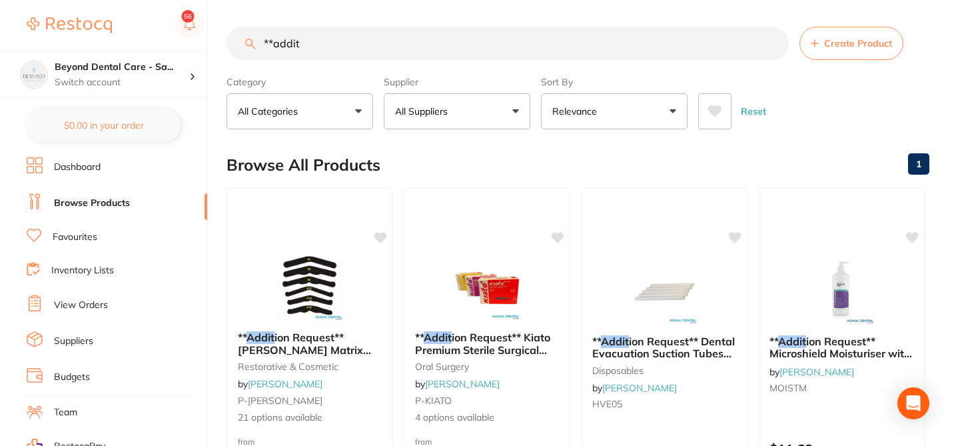
type input "**addit"
click at [521, 115] on button "All Suppliers" at bounding box center [457, 111] width 147 height 36
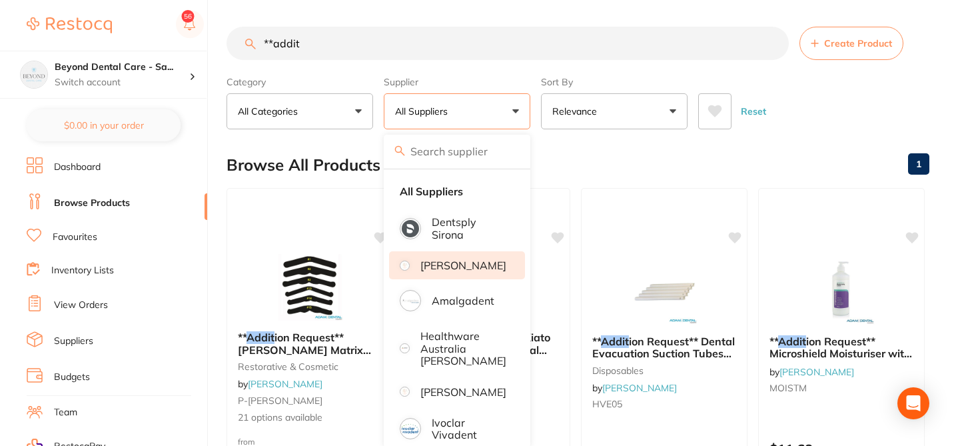
click at [466, 277] on li "[PERSON_NAME]" at bounding box center [457, 265] width 136 height 28
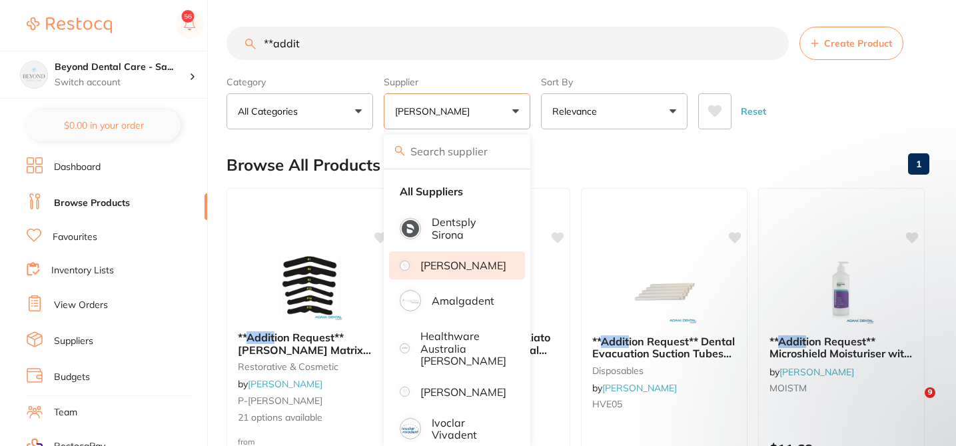
click at [597, 161] on div "Browse All Products 1" at bounding box center [577, 165] width 703 height 45
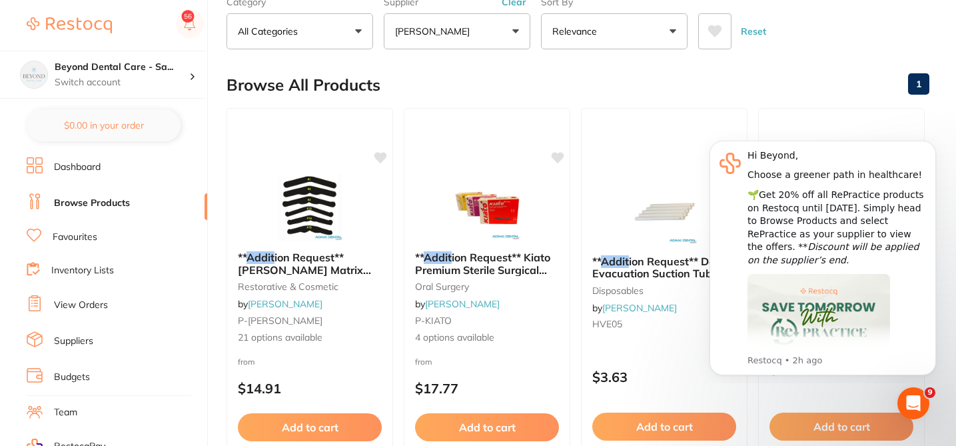
click at [470, 77] on div "Browse All Products 1" at bounding box center [577, 85] width 703 height 45
click at [358, 358] on div "from $14.91" at bounding box center [309, 379] width 166 height 48
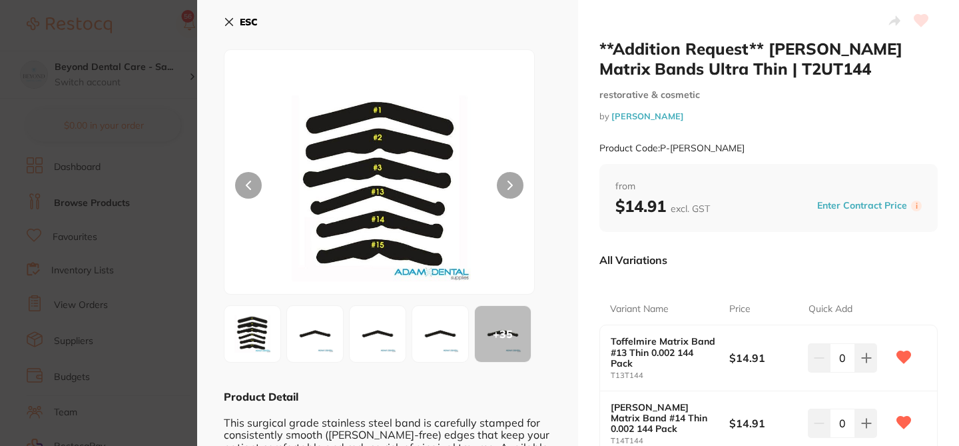
click at [568, 280] on div "ESC + 35 Product Detail This surgical grade stainless steel band is carefully s…" at bounding box center [387, 341] width 381 height 683
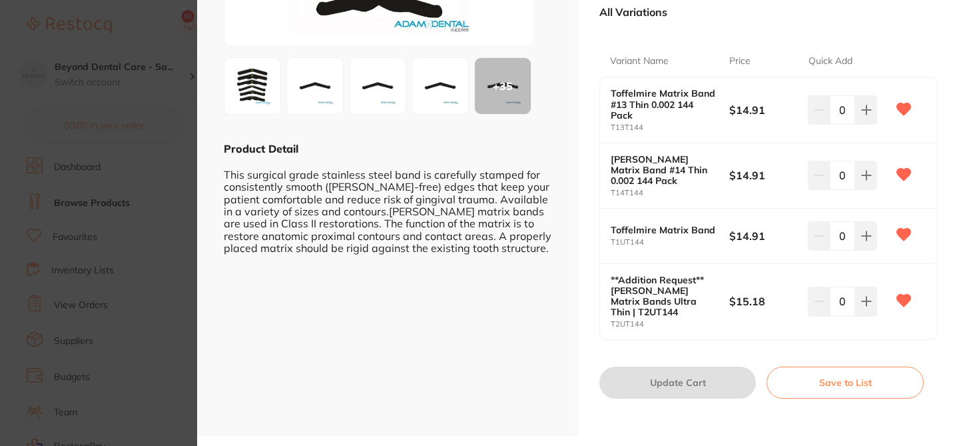
click at [123, 36] on section "**Addition Request** Tofflemire Matrix Bands Ultra Thin | T2UT144 restorative &…" at bounding box center [479, 223] width 959 height 446
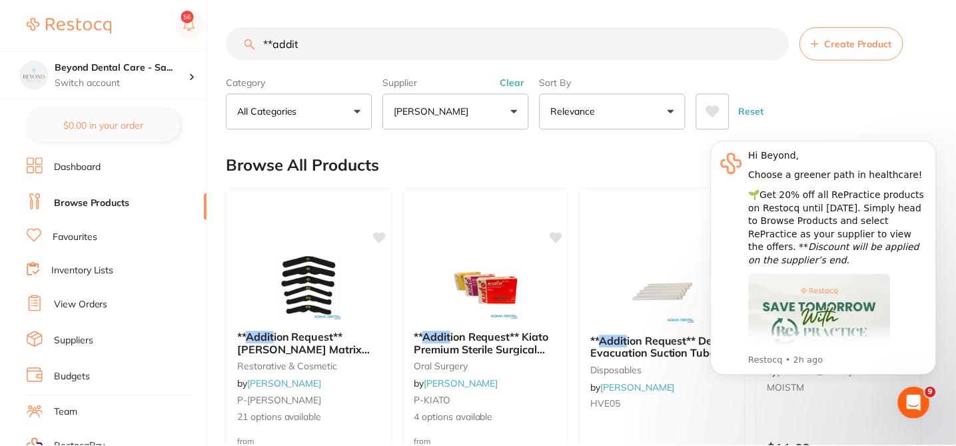
scroll to position [80, 0]
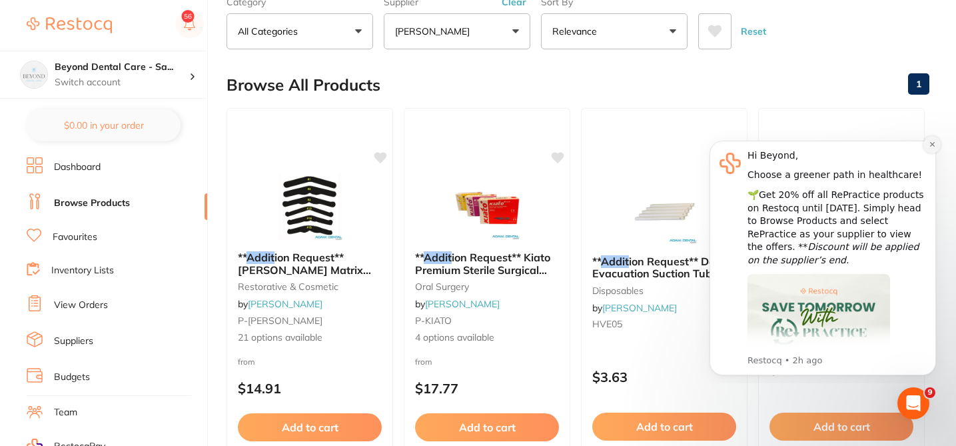
click at [926, 143] on button "Dismiss notification" at bounding box center [931, 144] width 17 height 17
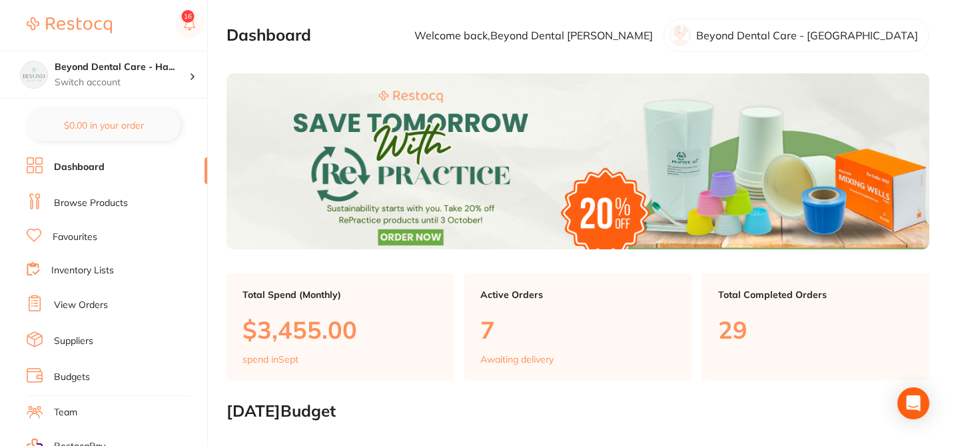
click at [121, 199] on link "Browse Products" at bounding box center [91, 202] width 74 height 13
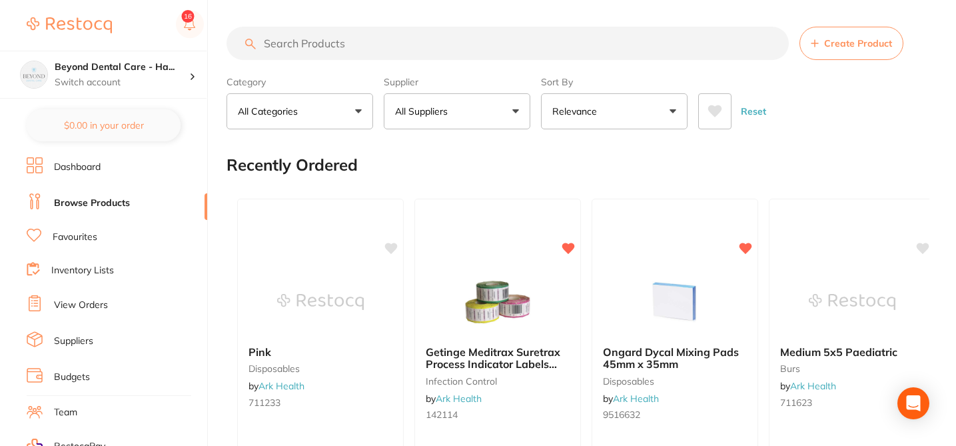
click at [456, 116] on button "All Suppliers" at bounding box center [457, 111] width 147 height 36
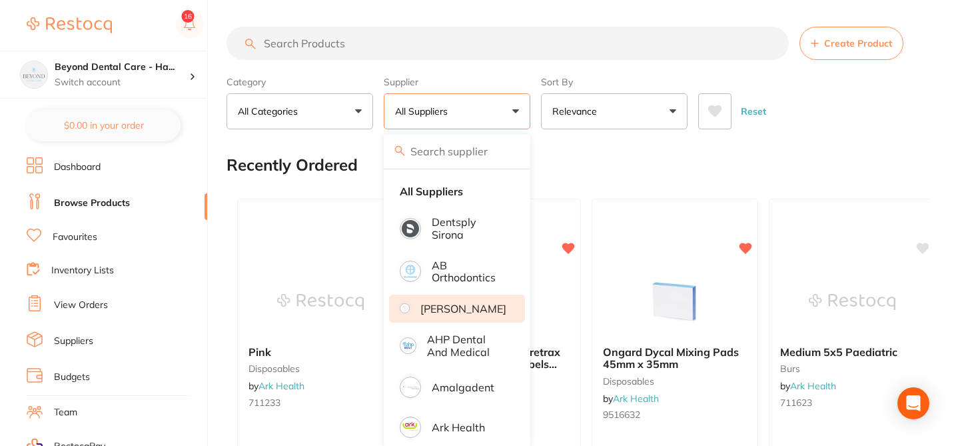
click at [477, 303] on li "[PERSON_NAME]" at bounding box center [457, 308] width 136 height 28
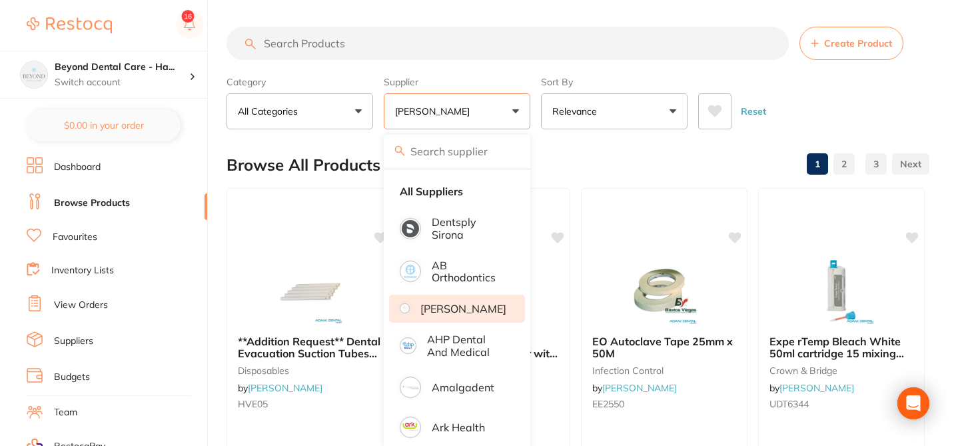
click at [588, 156] on div "Browse All Products 1 2 3" at bounding box center [577, 165] width 703 height 45
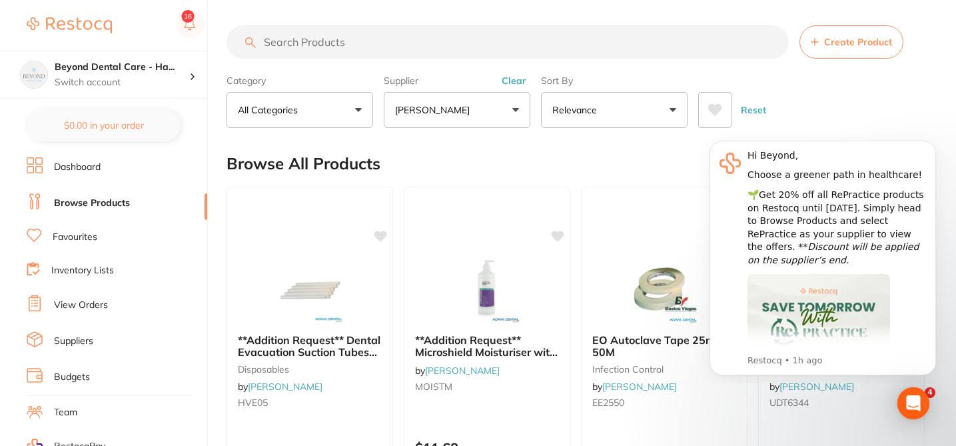
click at [369, 42] on input "search" at bounding box center [507, 41] width 562 height 33
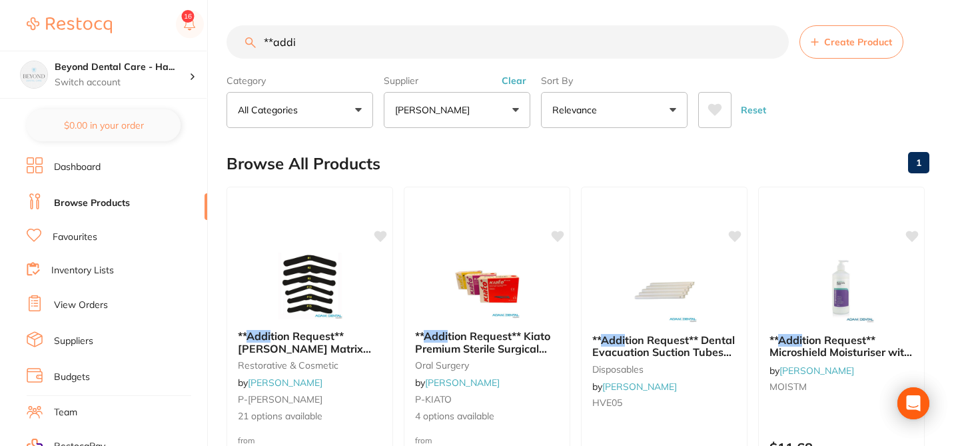
type input "**addi"
click at [446, 170] on div "Browse All Products 1" at bounding box center [577, 163] width 703 height 45
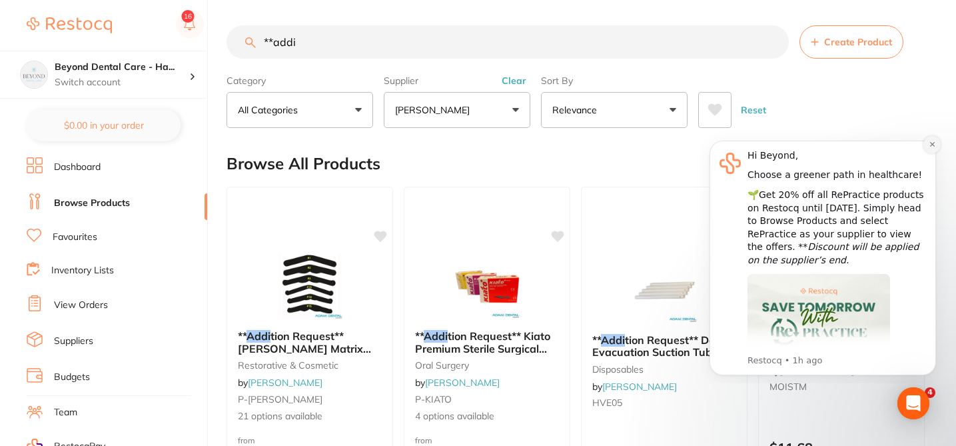
click at [930, 146] on icon "Dismiss notification" at bounding box center [931, 144] width 5 height 5
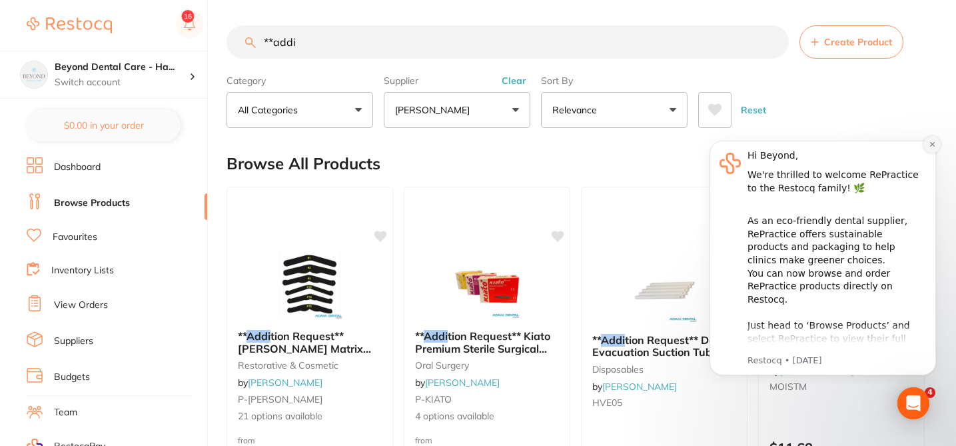
click at [928, 143] on icon "Dismiss notification" at bounding box center [931, 144] width 7 height 7
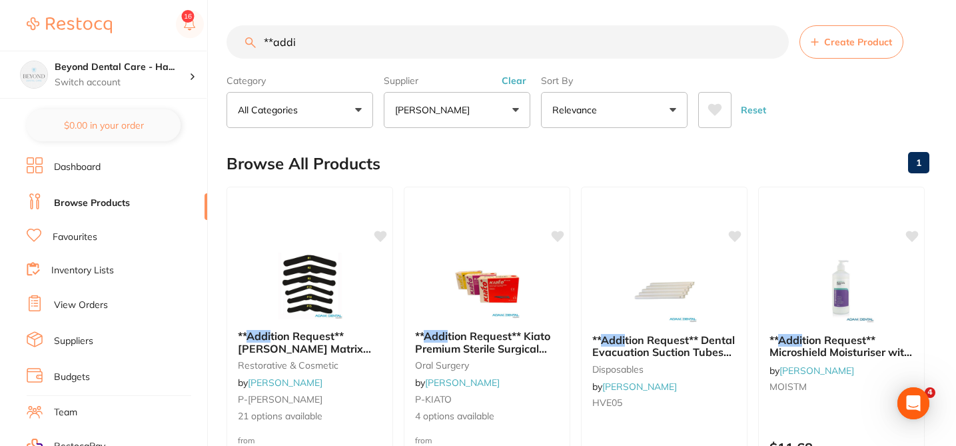
click at [895, 108] on div "Reset" at bounding box center [808, 104] width 220 height 47
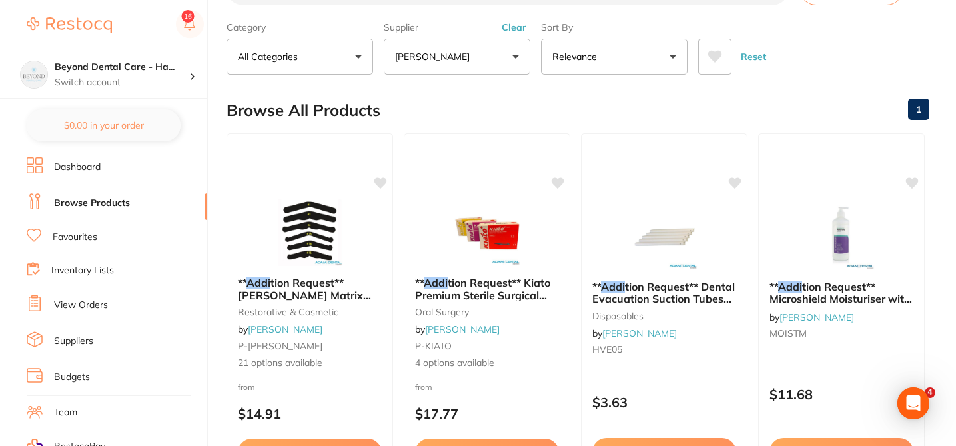
scroll to position [81, 0]
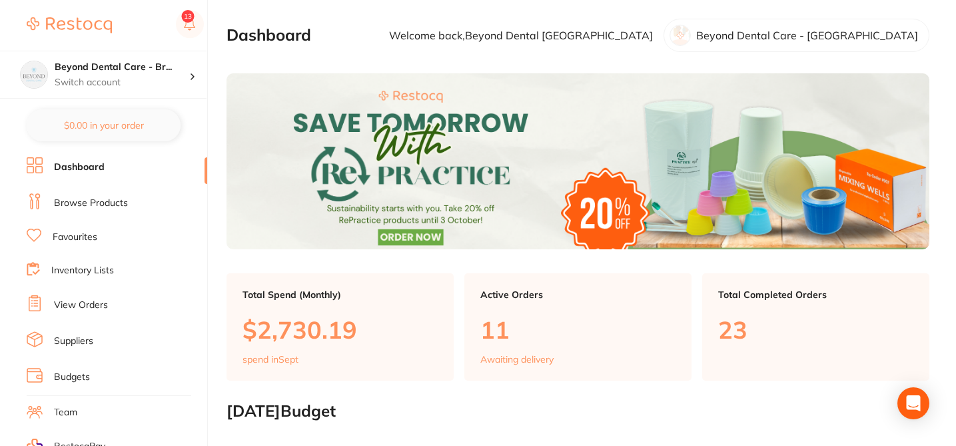
click at [125, 200] on link "Browse Products" at bounding box center [91, 202] width 74 height 13
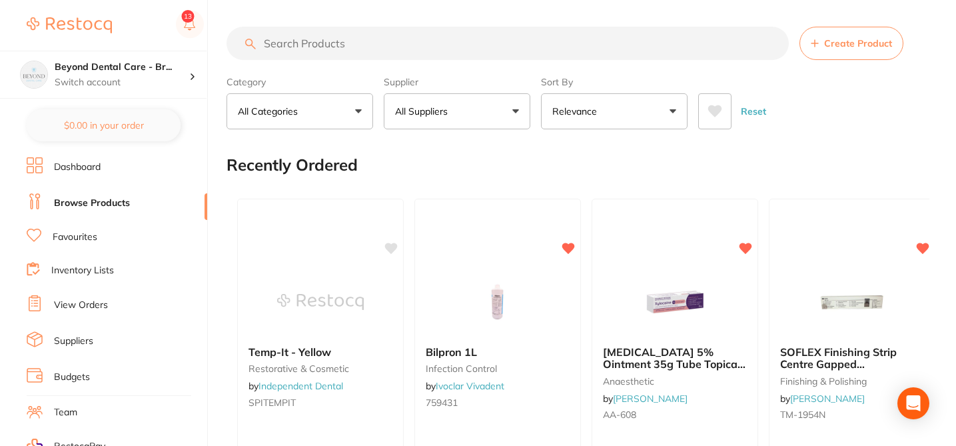
click at [467, 114] on button "All Suppliers" at bounding box center [457, 111] width 147 height 36
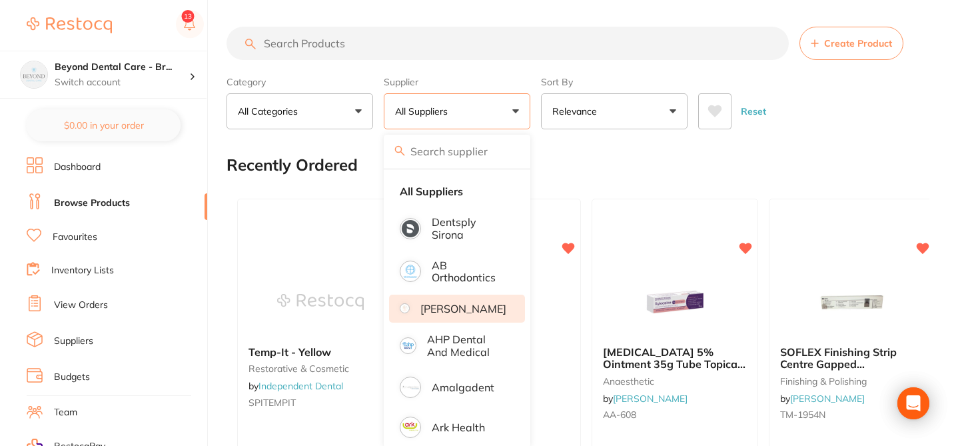
click at [458, 310] on p "[PERSON_NAME]" at bounding box center [463, 308] width 86 height 12
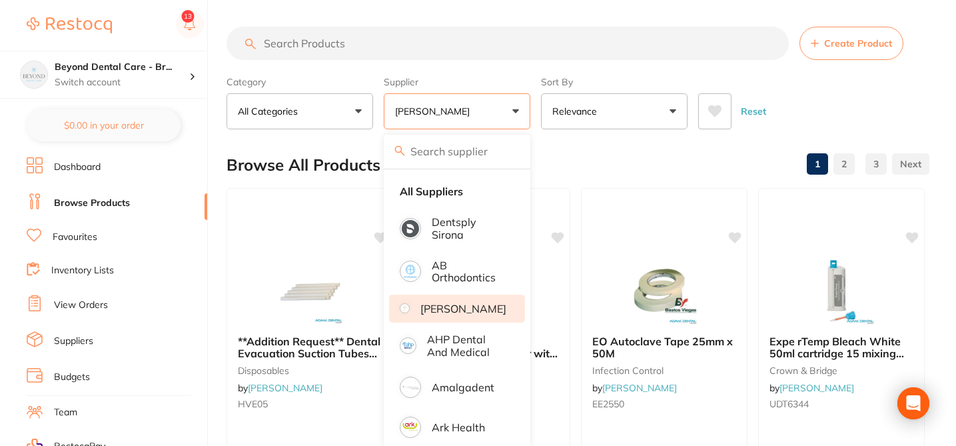
click at [565, 157] on div "Browse All Products 1 2 3" at bounding box center [577, 165] width 703 height 45
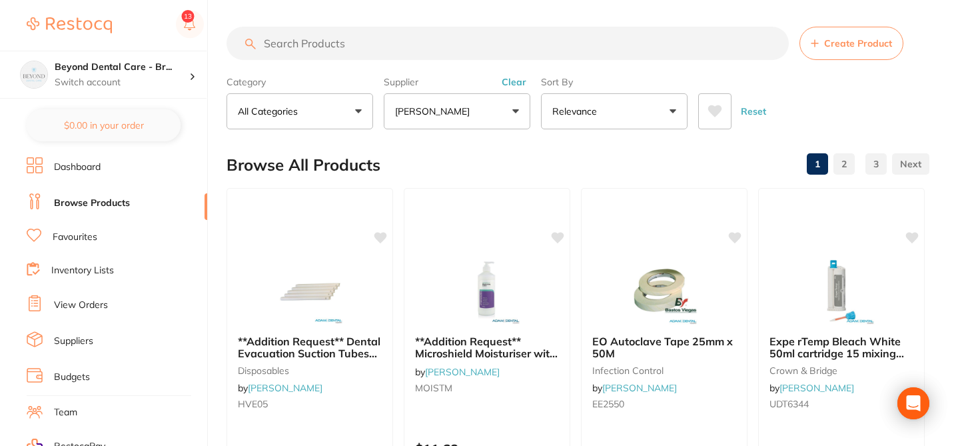
click at [362, 33] on input "search" at bounding box center [507, 43] width 562 height 33
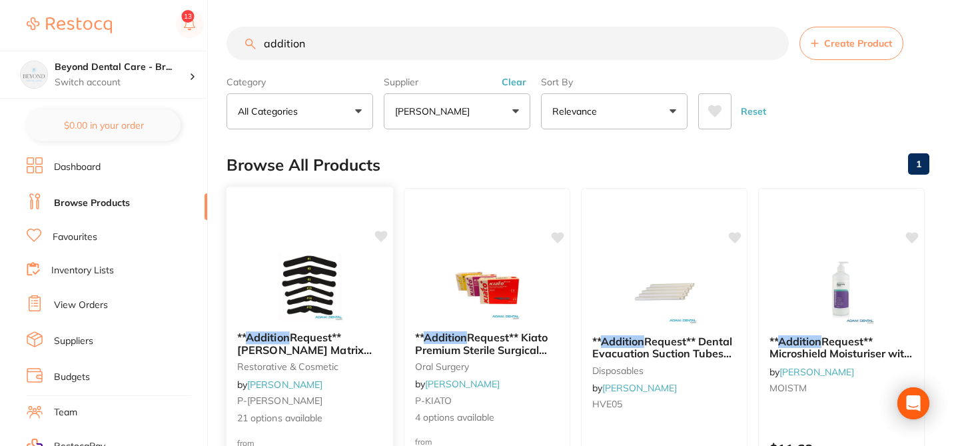
type input "addition"
click at [378, 322] on div "** Addition Request** Tofflemire Matrix Bands Ultra Thin | T2UT144 restorative …" at bounding box center [309, 377] width 166 height 115
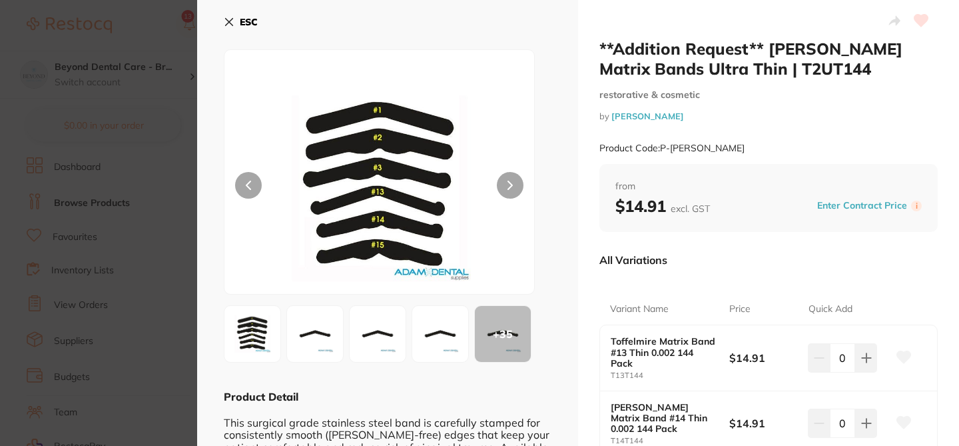
click at [561, 151] on div "ESC + 35 Product Detail This surgical grade stainless steel band is carefully s…" at bounding box center [387, 341] width 381 height 683
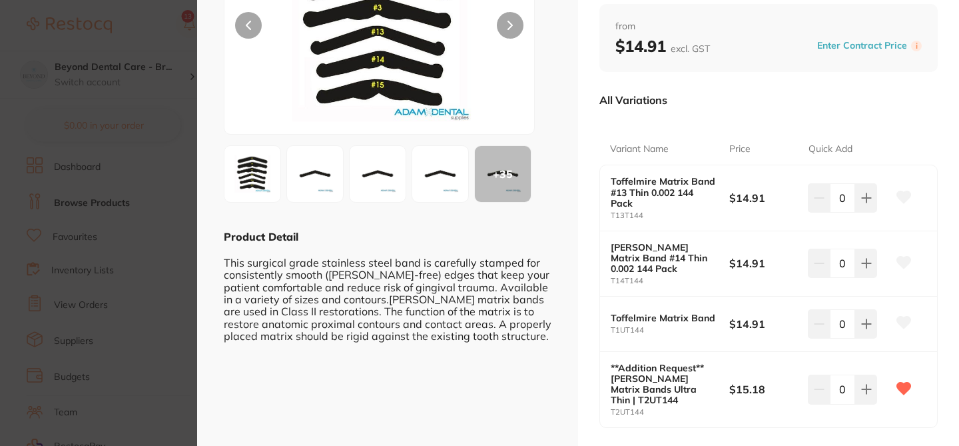
click at [168, 23] on section "**Addition Request** Tofflemire Matrix Bands Ultra Thin | T2UT144 restorative &…" at bounding box center [479, 223] width 959 height 446
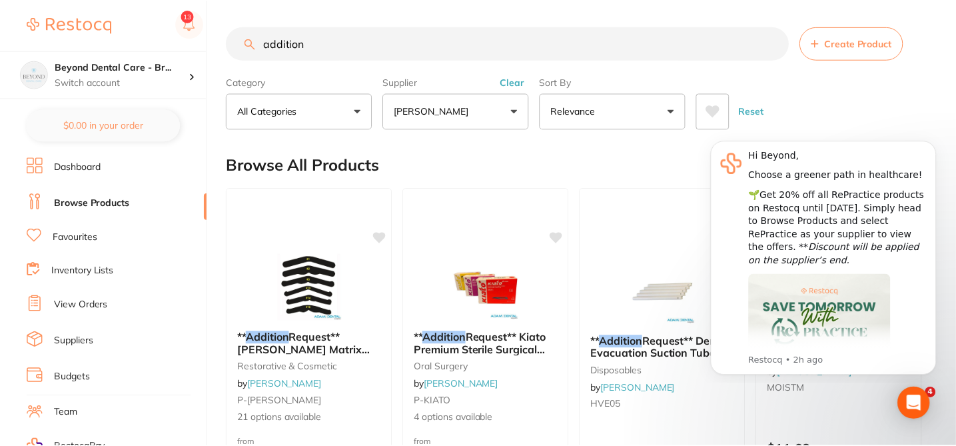
scroll to position [81, 0]
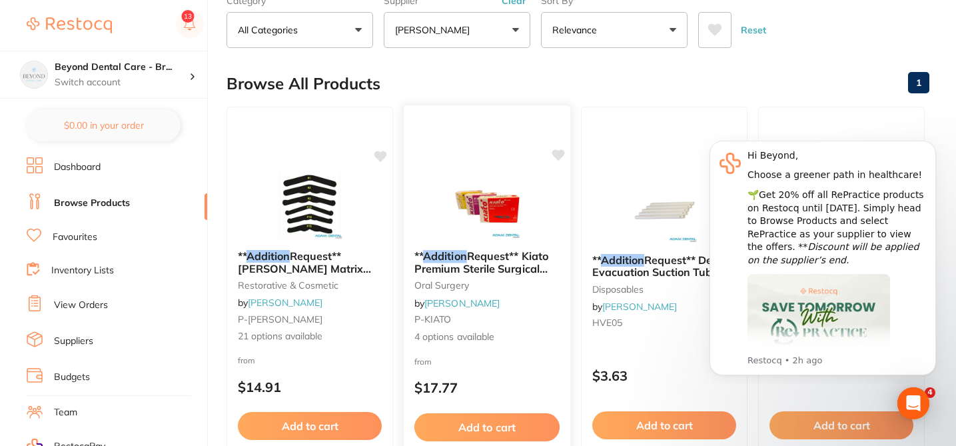
click at [528, 316] on small "P-KIATO" at bounding box center [486, 319] width 145 height 11
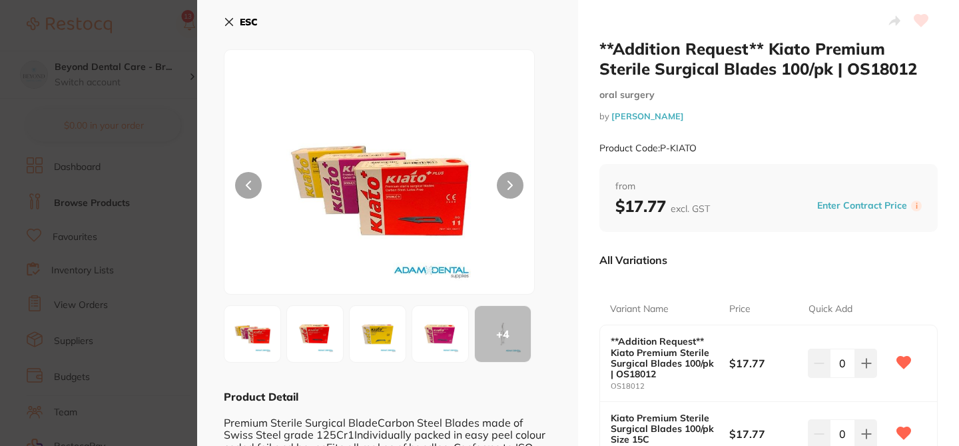
click at [710, 278] on div "Variant Name Price Quick Add **Addition Request** Kiato Premium Sterile Surgica…" at bounding box center [768, 404] width 338 height 255
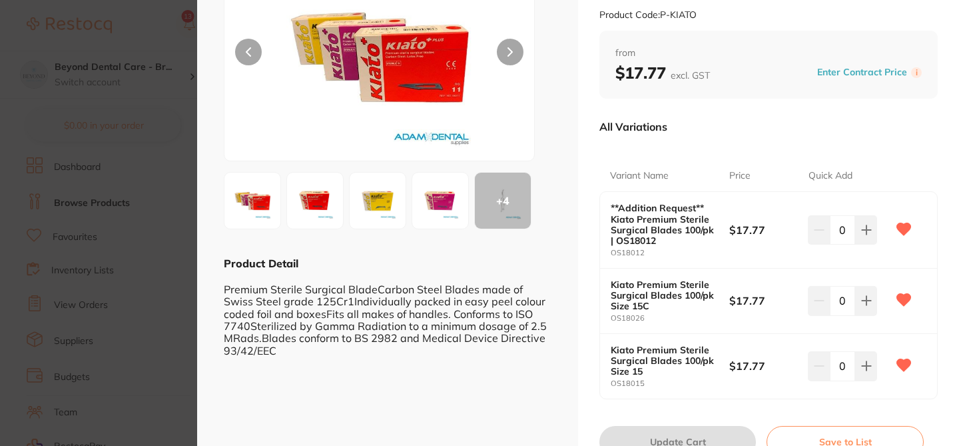
scroll to position [80, 0]
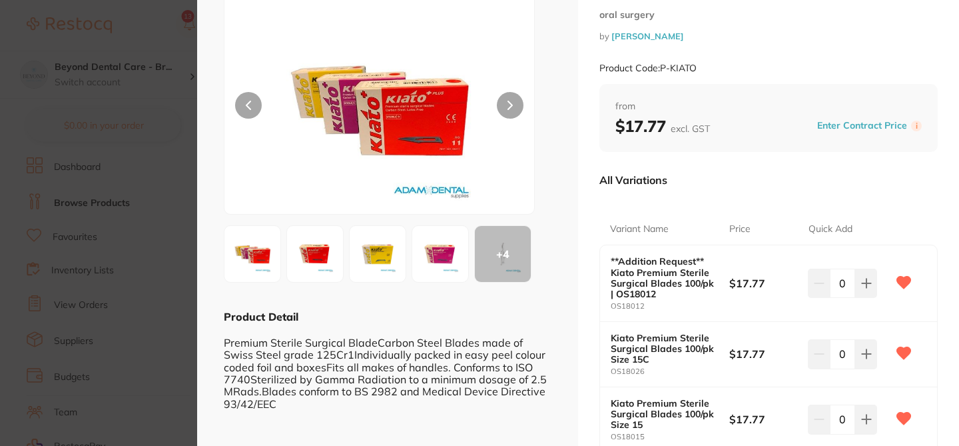
click at [163, 32] on section "**Addition Request** Kiato Premium Sterile Surgical Blades 100/pk | OS18012 ora…" at bounding box center [479, 223] width 959 height 446
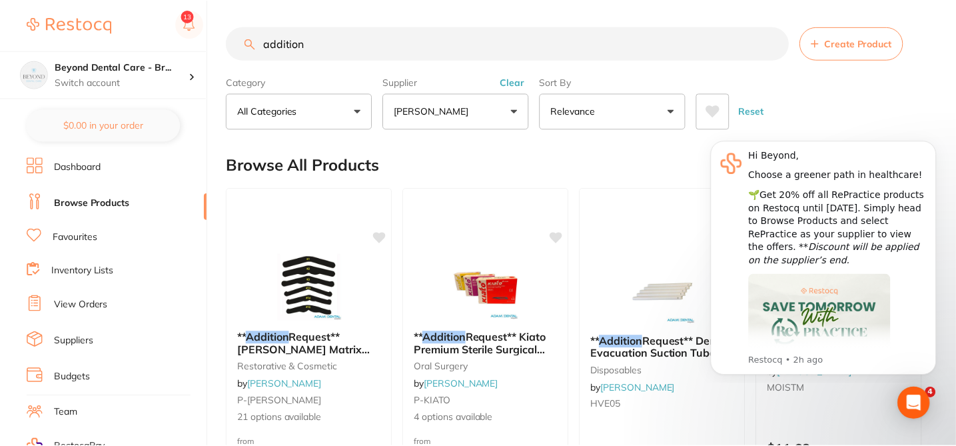
scroll to position [81, 0]
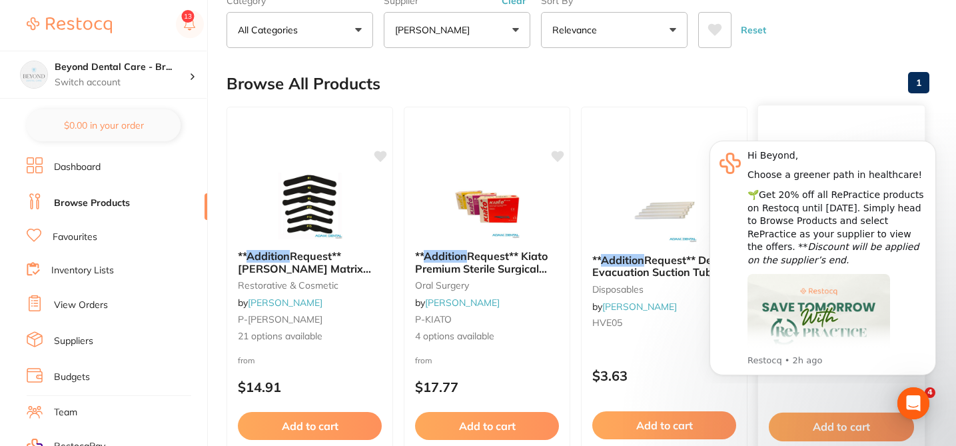
click at [820, 388] on div "** Addition Request** Microshield Moisturiser with Pump 500ml by Adam Dental MO…" at bounding box center [841, 298] width 168 height 387
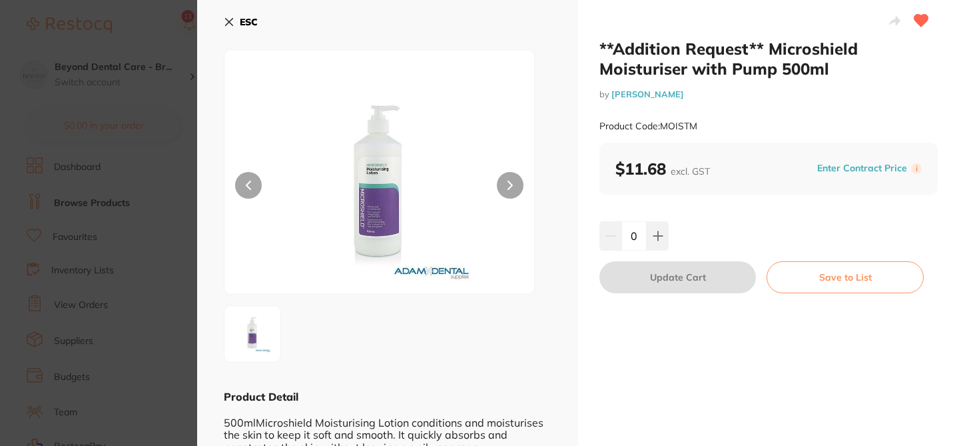
click at [131, 31] on section "**Addition Request** Microshield Moisturiser with Pump 500ml by Adam Dental Pro…" at bounding box center [479, 223] width 959 height 446
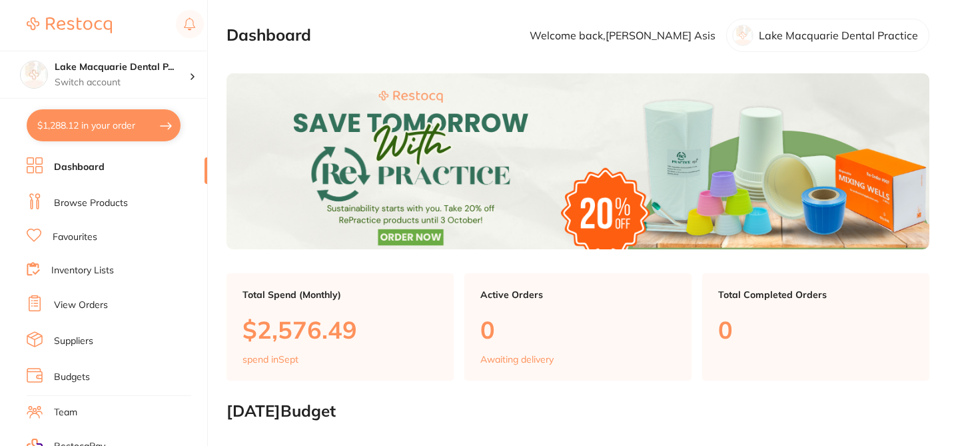
checkbox input "false"
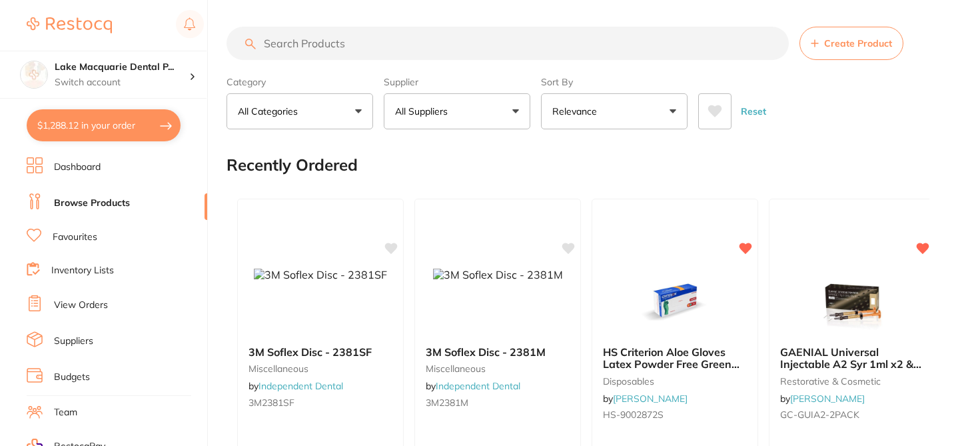
click at [468, 118] on button "All Suppliers" at bounding box center [457, 111] width 147 height 36
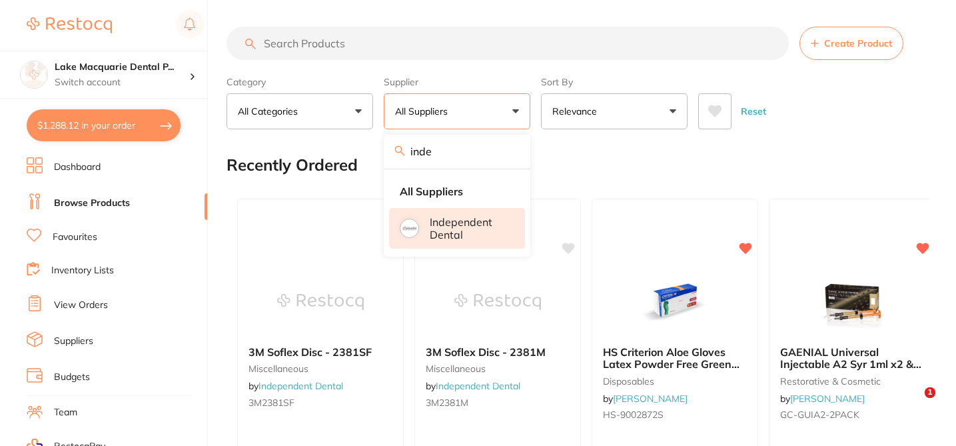
type input "inde"
click at [464, 233] on p "Independent Dental" at bounding box center [468, 228] width 77 height 25
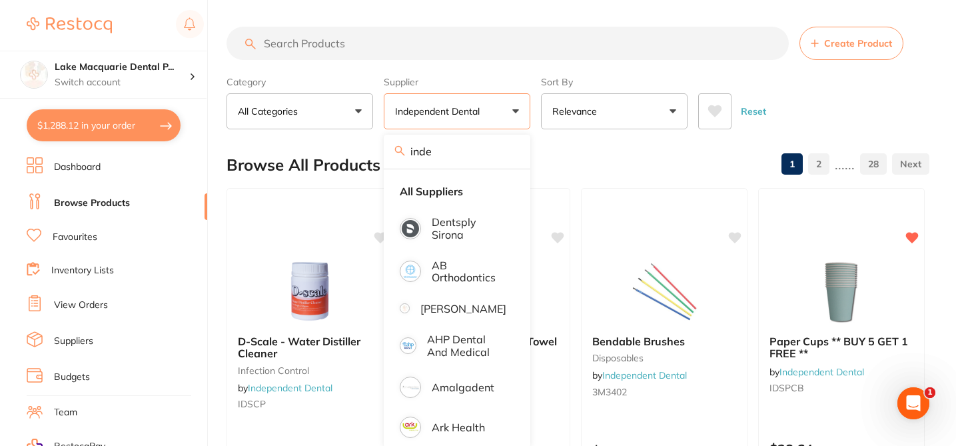
click at [279, 52] on input "search" at bounding box center [507, 43] width 562 height 33
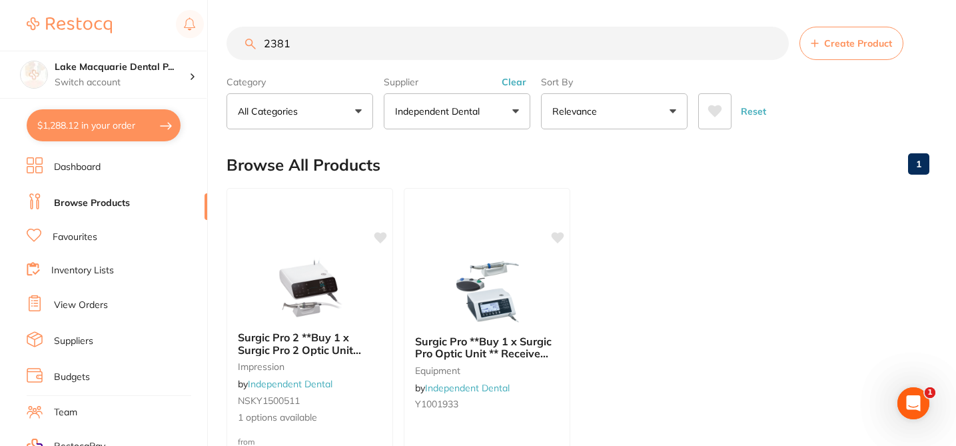
click at [701, 312] on ul "Surgic Pro 2 **Buy 1 x Surgic Pro 2 Optic Unit **Receive either 1 x SGL80M Micr…" at bounding box center [577, 379] width 703 height 383
drag, startPoint x: 300, startPoint y: 45, endPoint x: 250, endPoint y: 36, distance: 50.7
click at [250, 36] on input "2381" at bounding box center [507, 43] width 562 height 33
paste input "3M2381M"
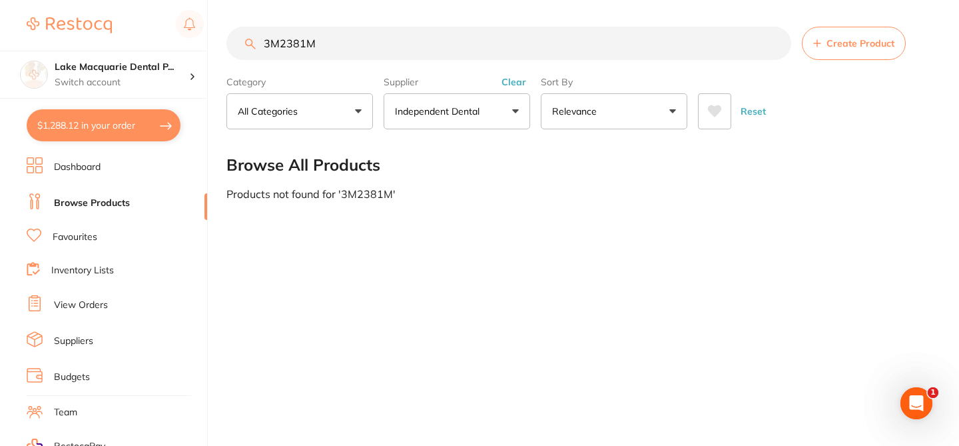
type input "3M2381M"
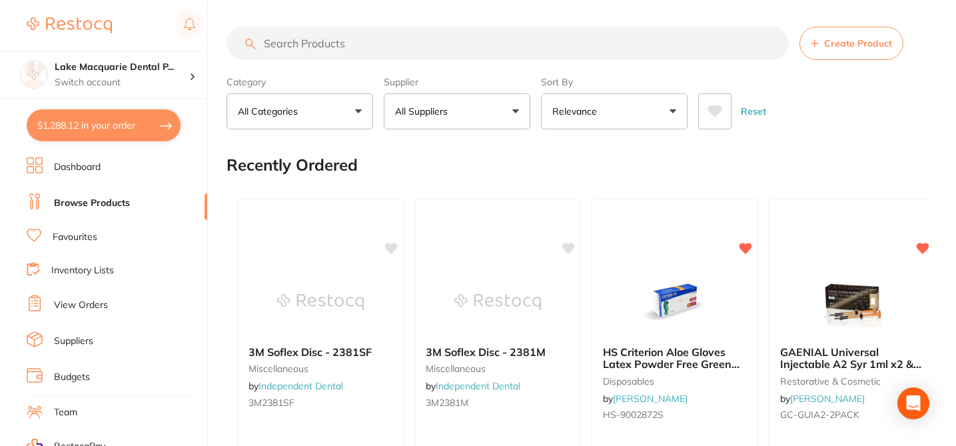
click at [277, 39] on input "search" at bounding box center [507, 43] width 562 height 33
paste input "3M2381F"
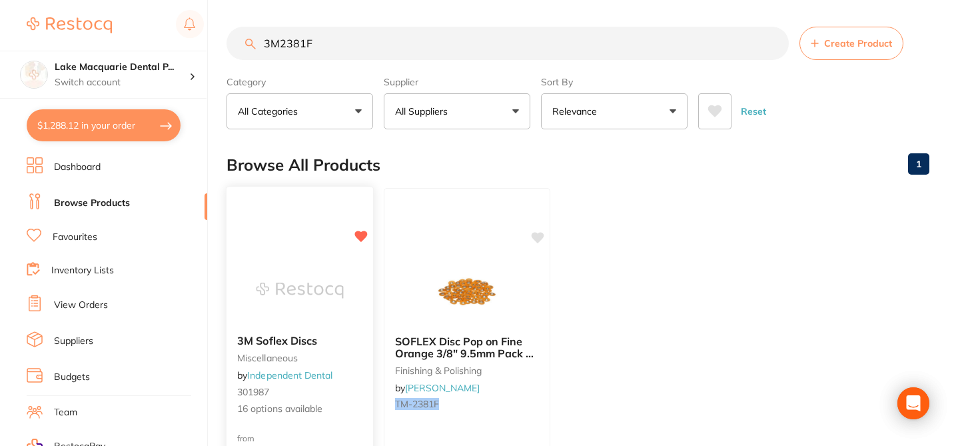
type input "3M2381F"
click at [362, 375] on div "3M Soflex Discs miscellaneous by Independent Dental 301987 16 options available" at bounding box center [299, 375] width 147 height 103
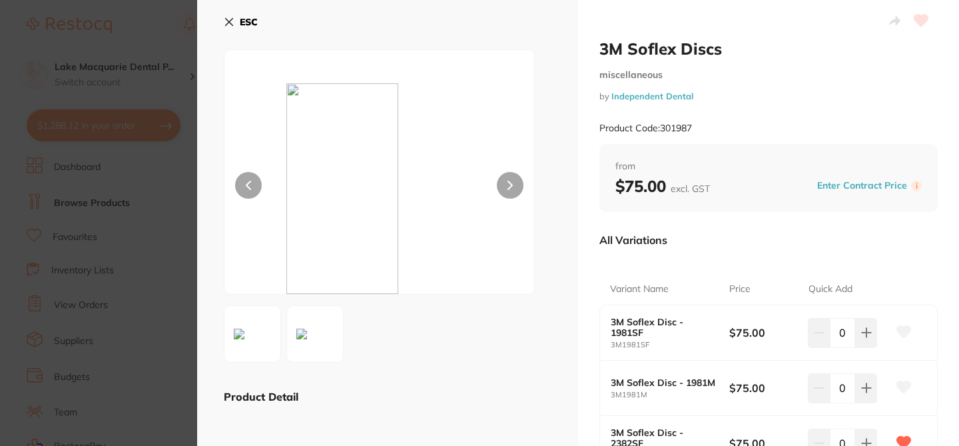
click at [763, 238] on div "All Variations" at bounding box center [768, 239] width 338 height 35
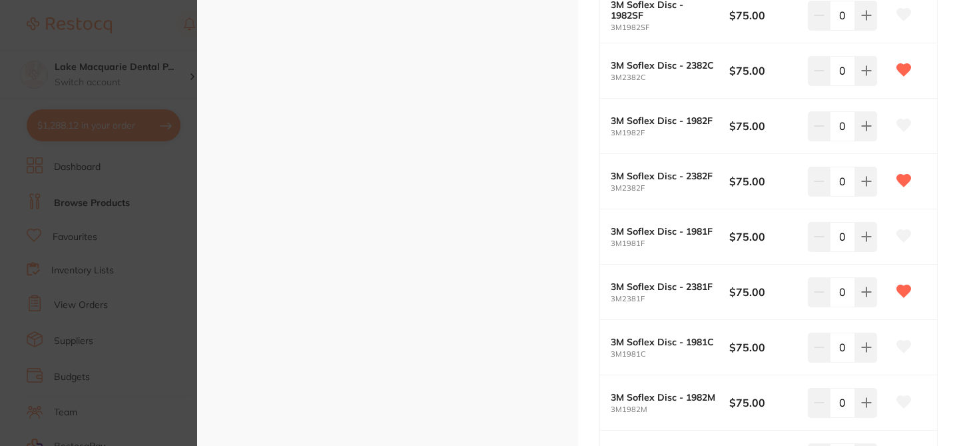
scroll to position [719, 0]
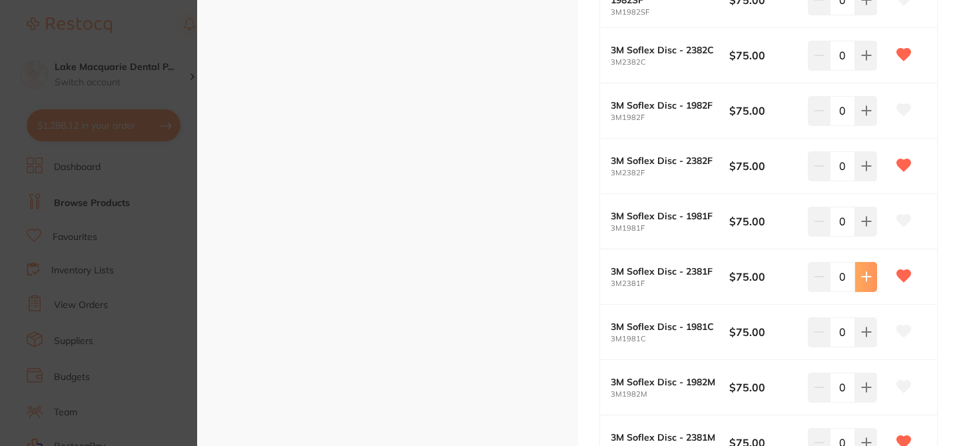
click at [867, 278] on icon at bounding box center [866, 276] width 11 height 11
type input "1"
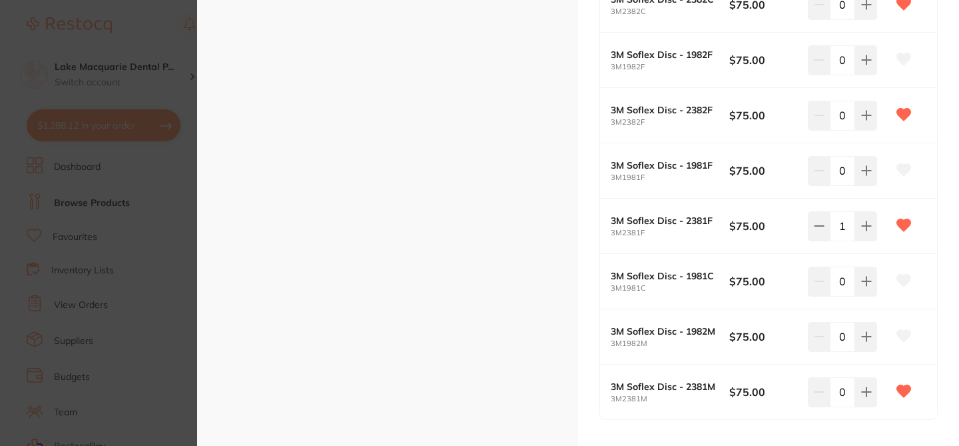
scroll to position [773, 0]
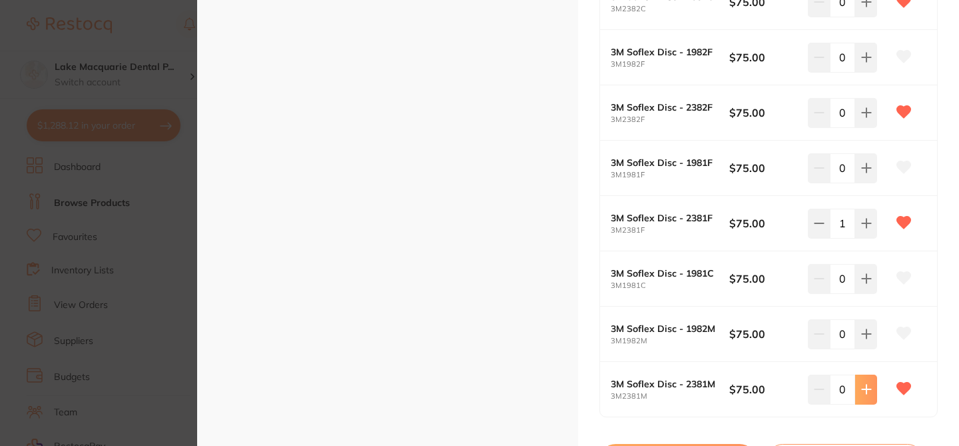
click at [862, 386] on icon at bounding box center [866, 389] width 11 height 11
type input "1"
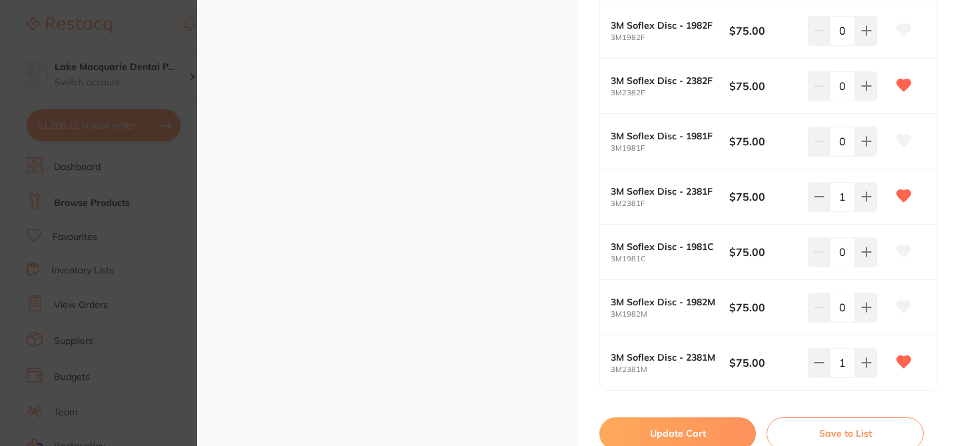
scroll to position [826, 0]
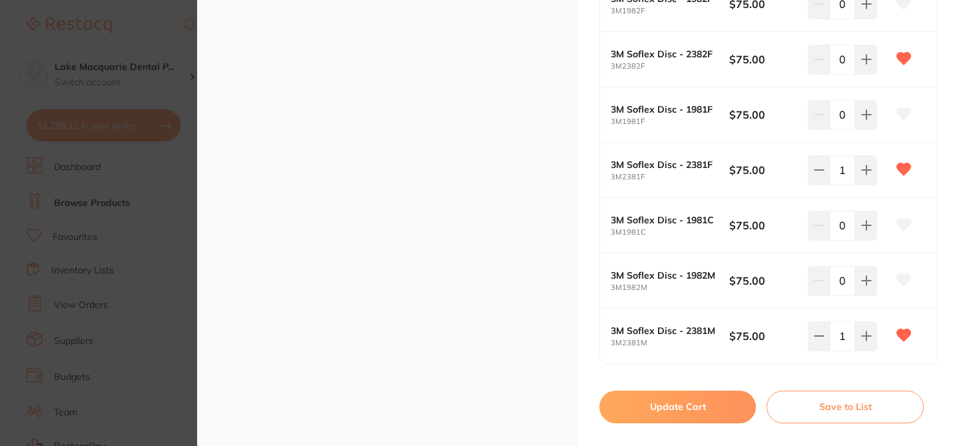
click at [717, 409] on button "Update Cart" at bounding box center [677, 406] width 157 height 32
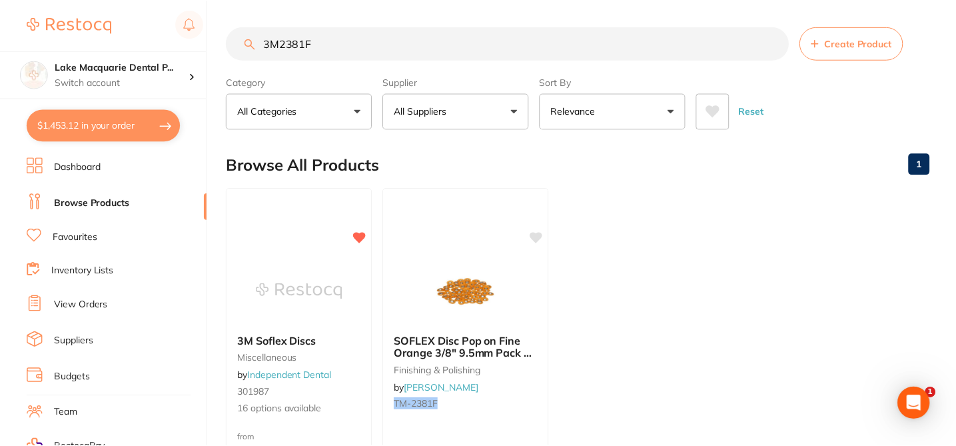
scroll to position [1, 0]
click at [142, 126] on button "$1,453.12 in your order" at bounding box center [104, 125] width 154 height 32
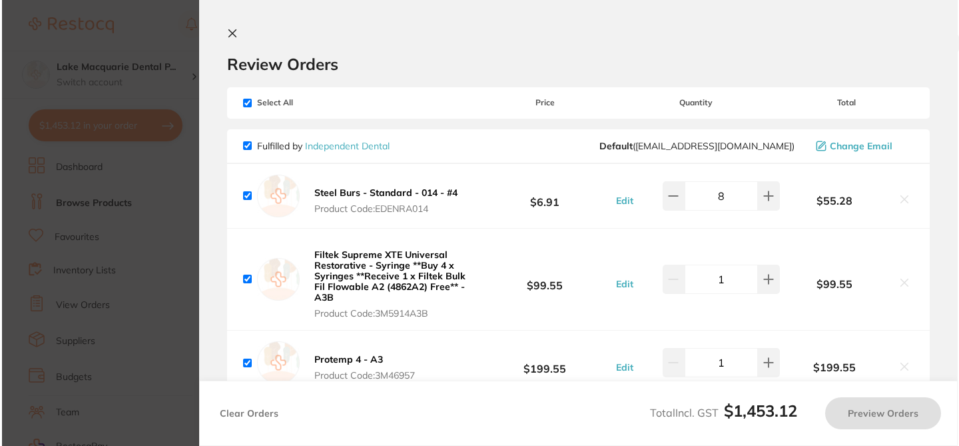
scroll to position [0, 0]
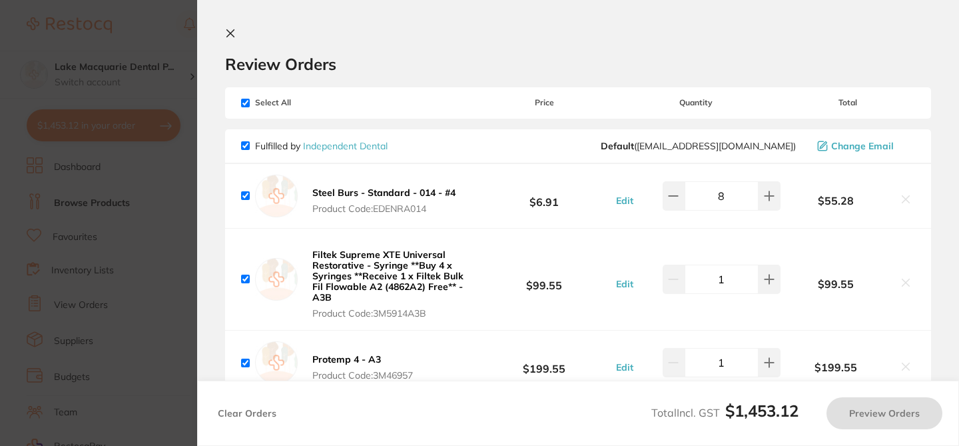
checkbox input "true"
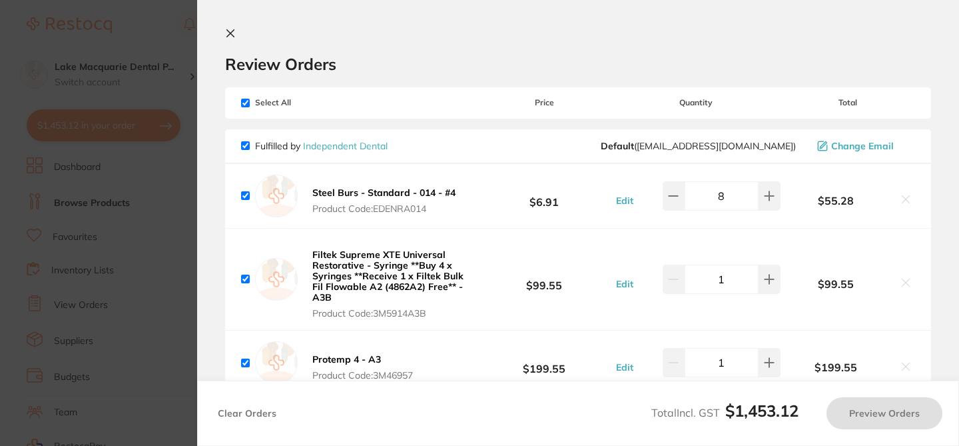
checkbox input "true"
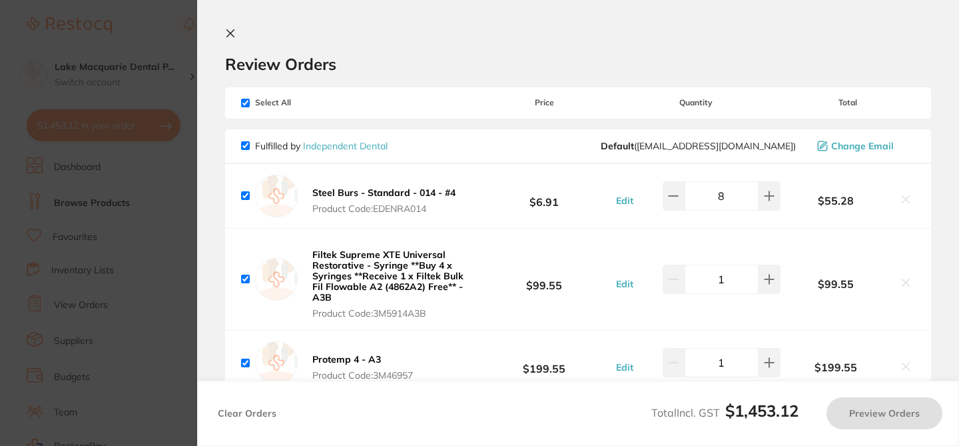
checkbox input "true"
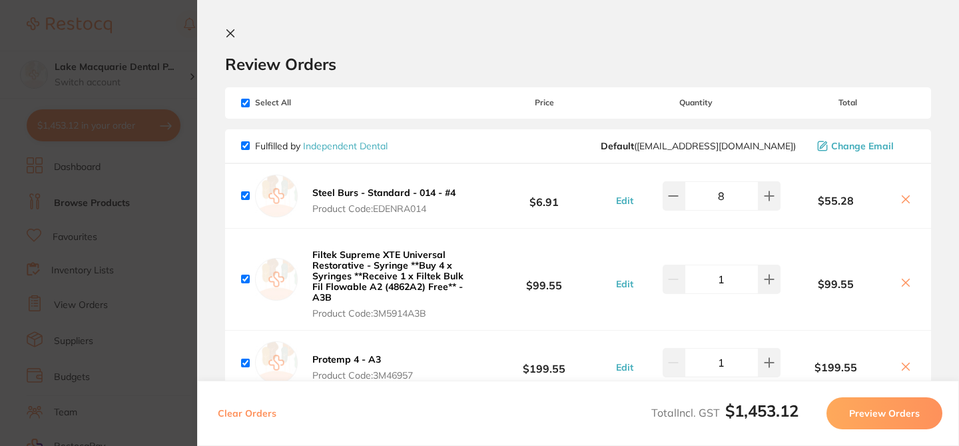
click at [513, 28] on div "Review Orders" at bounding box center [578, 51] width 706 height 46
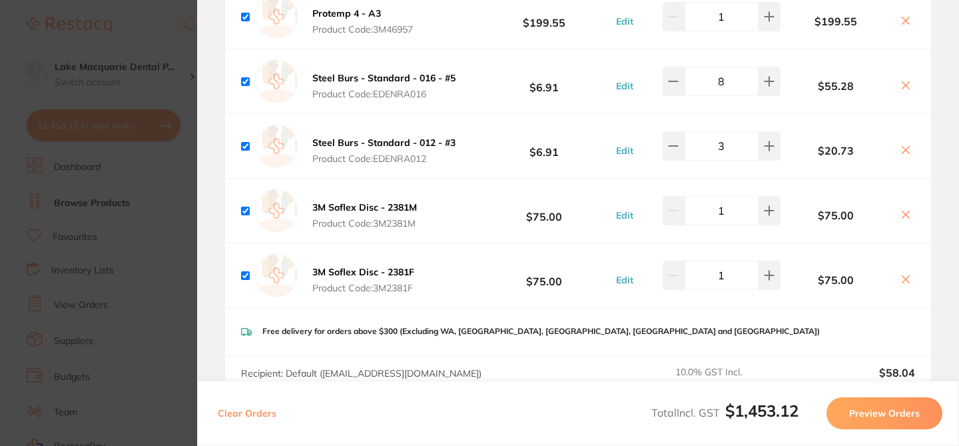
scroll to position [346, 0]
checkbox input "false"
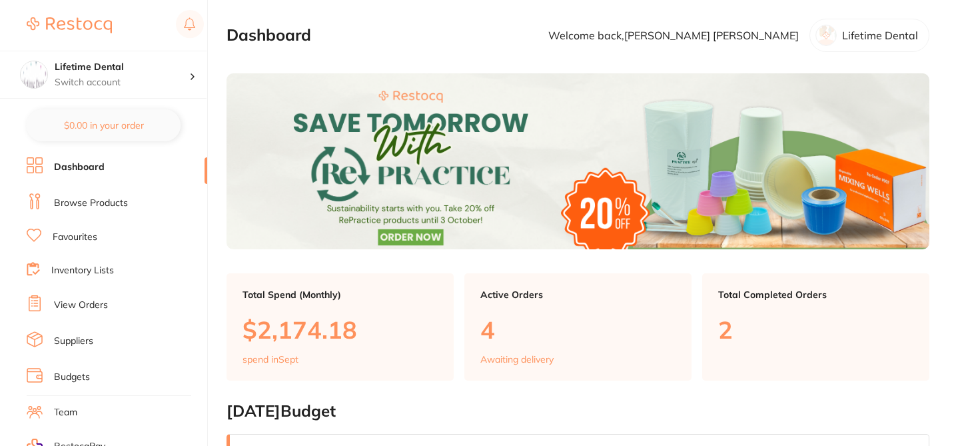
click at [87, 339] on link "Suppliers" at bounding box center [73, 340] width 39 height 13
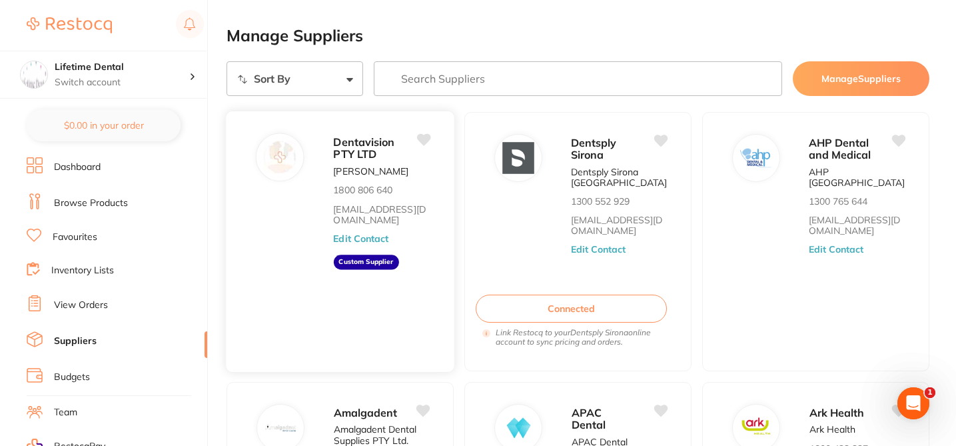
click at [366, 236] on button "Edit Contact" at bounding box center [360, 238] width 55 height 11
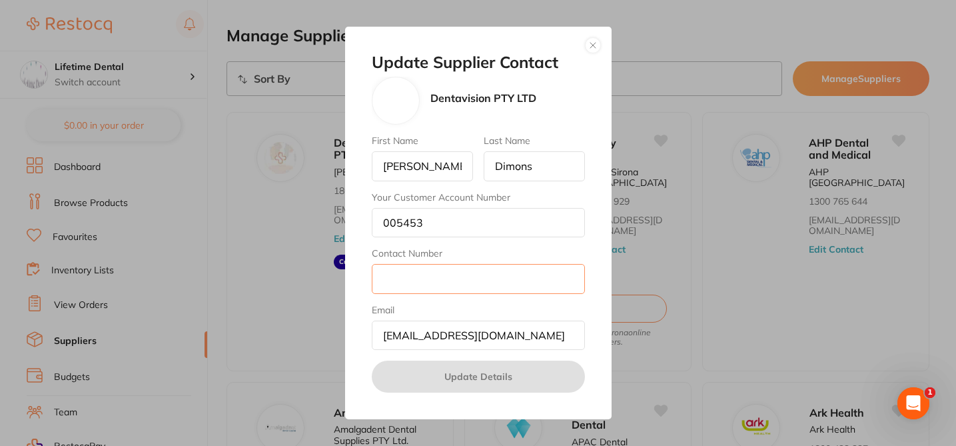
click at [405, 282] on input "Contact Number" at bounding box center [478, 278] width 213 height 29
click at [591, 272] on div "Update Supplier Contact Dentavision PTY LTD First Name Lee Last Name Dimons You…" at bounding box center [478, 223] width 266 height 393
click at [412, 278] on input "1800 806 640" at bounding box center [478, 278] width 213 height 29
click at [431, 278] on input "1800806 640" at bounding box center [478, 278] width 213 height 29
type input "1800806640"
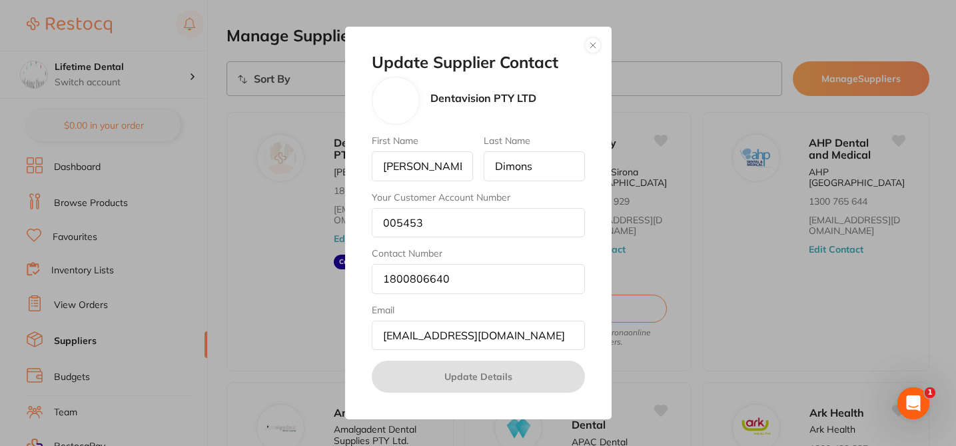
click at [579, 310] on label "Email" at bounding box center [478, 309] width 213 height 11
click at [579, 320] on input "orders@dentavision.com.au" at bounding box center [478, 334] width 213 height 29
type input "orders@dentavision.com.au"
click at [599, 204] on div "Update Supplier Contact Dentavision PTY LTD First Name Lee Last Name Dimons You…" at bounding box center [478, 223] width 266 height 393
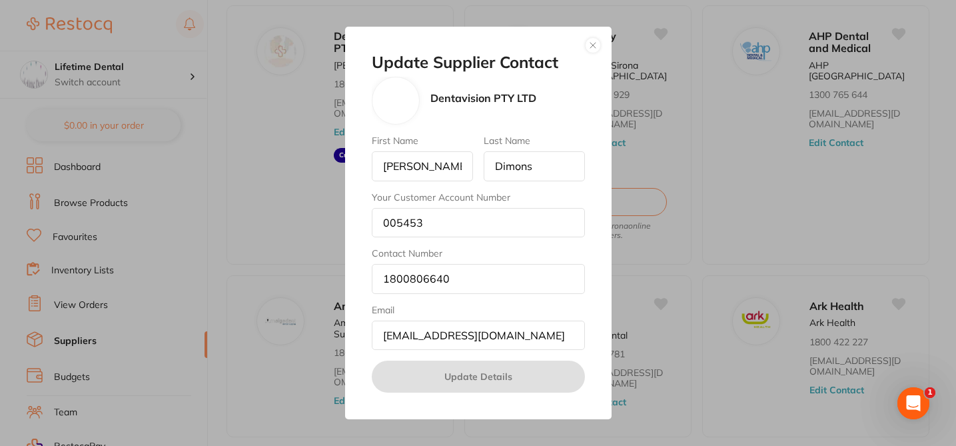
scroll to position [133, 0]
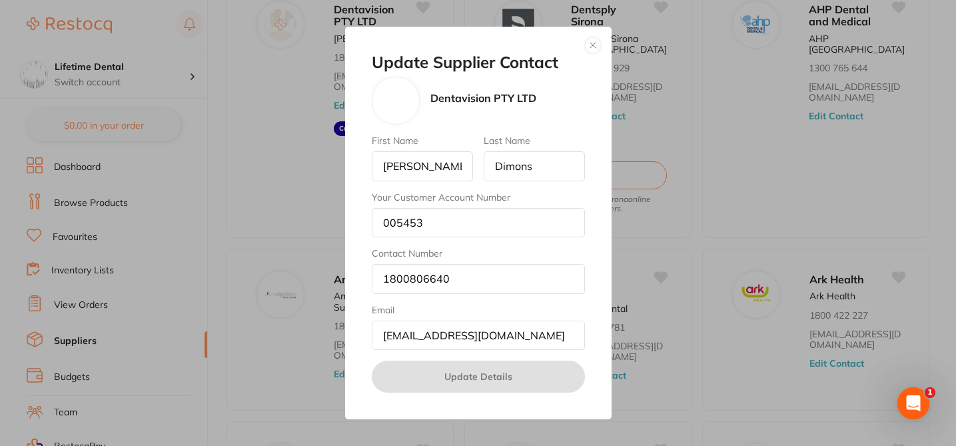
click at [595, 47] on button "button" at bounding box center [593, 45] width 16 height 16
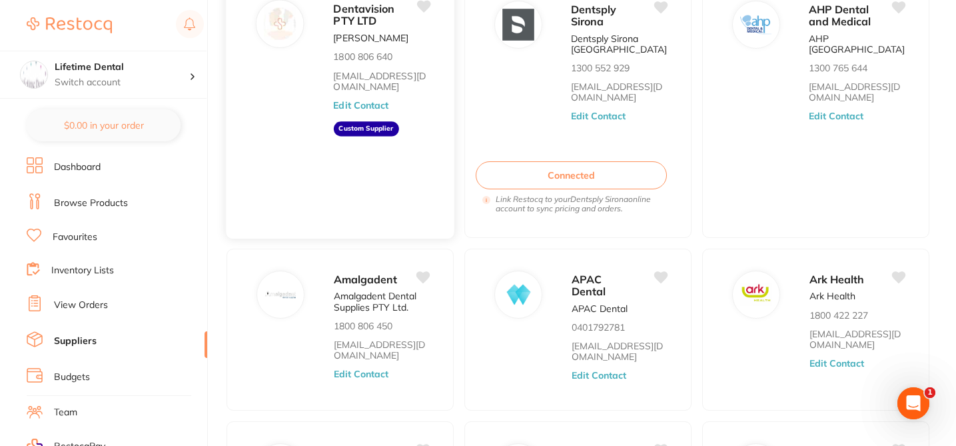
click at [378, 131] on aside "Custom Supplier" at bounding box center [365, 128] width 65 height 15
click at [369, 101] on button "Edit Contact" at bounding box center [360, 105] width 55 height 11
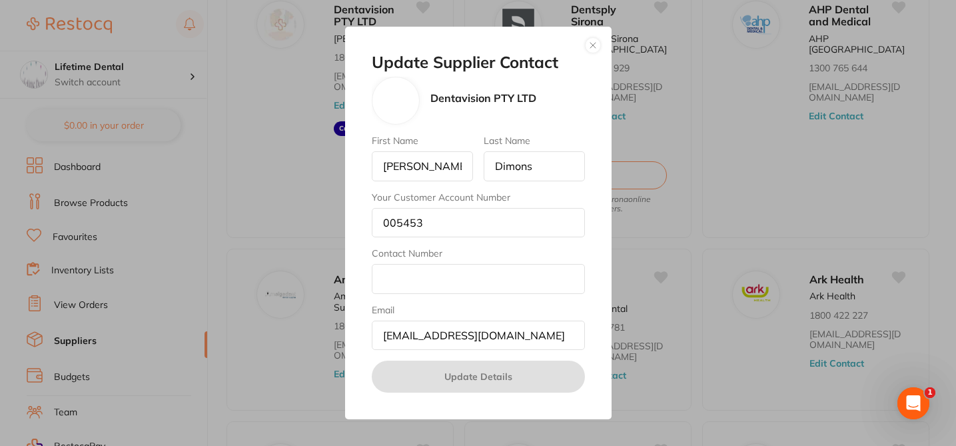
click at [595, 44] on button "button" at bounding box center [593, 45] width 16 height 16
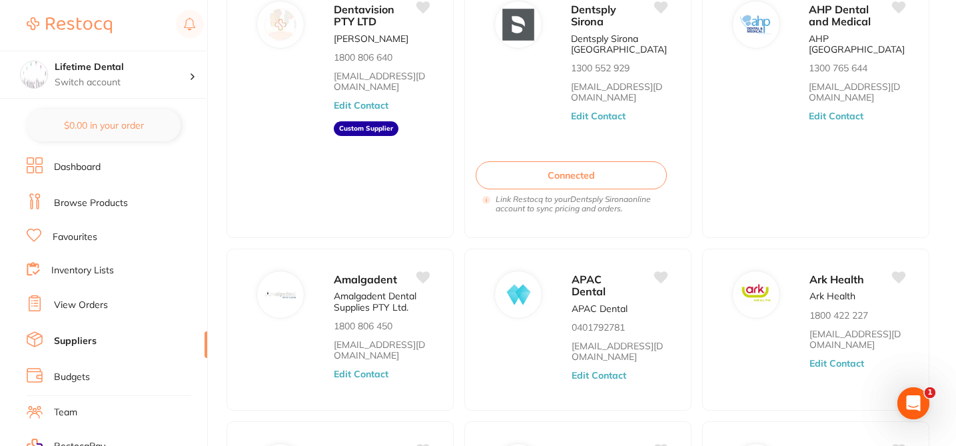
click at [460, 172] on ul "Dentavision PTY LTD Lee Dimons 1800 806 640 orders@dentavision.com.au Edit Cont…" at bounding box center [577, 378] width 703 height 799
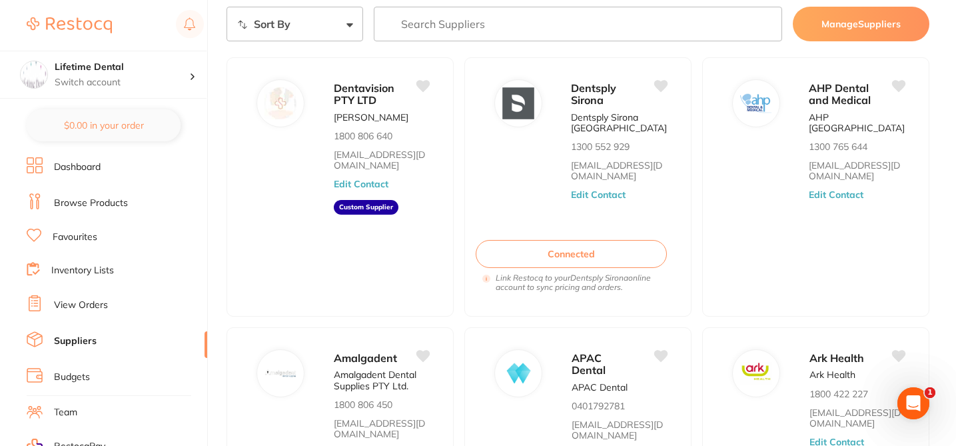
scroll to position [53, 0]
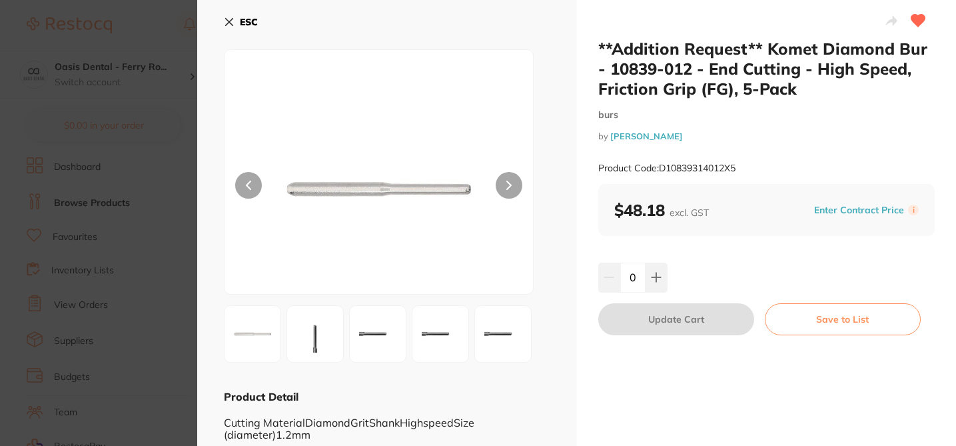
scroll to position [1, 0]
